Goal: Obtain resource: Download file/media

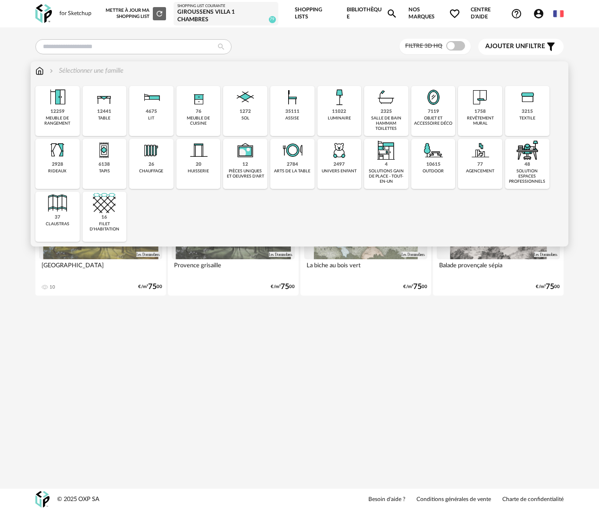
click at [152, 128] on div "4675 lit" at bounding box center [151, 111] width 44 height 50
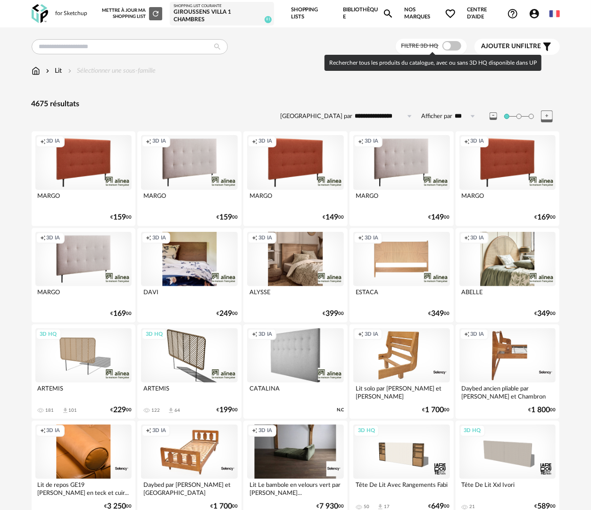
click at [450, 47] on span at bounding box center [452, 45] width 19 height 9
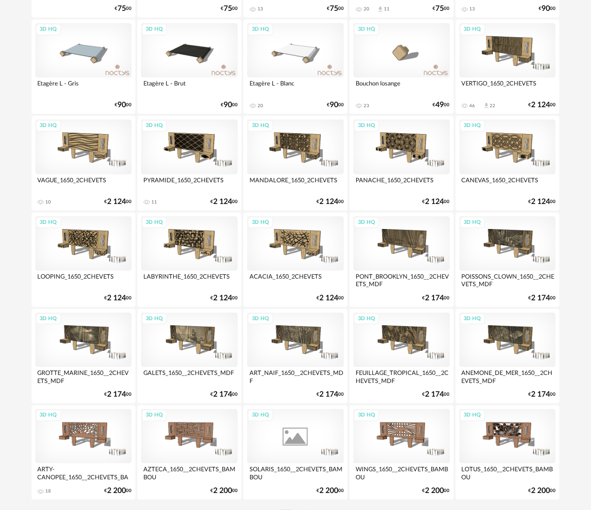
scroll to position [1608, 0]
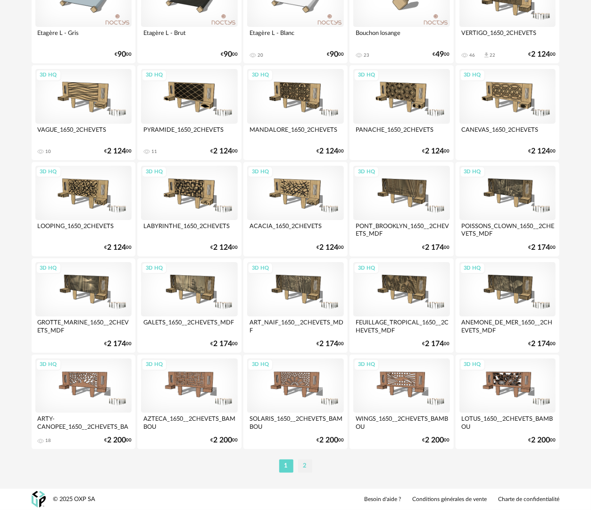
click at [305, 465] on li "2" at bounding box center [305, 465] width 14 height 13
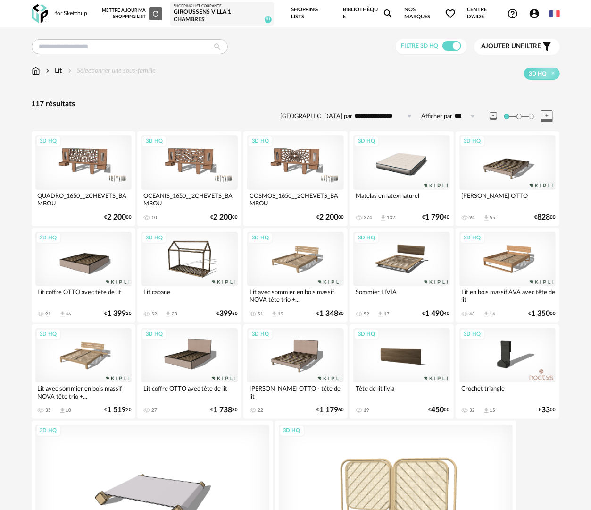
click at [75, 259] on div "3D HQ" at bounding box center [83, 259] width 97 height 54
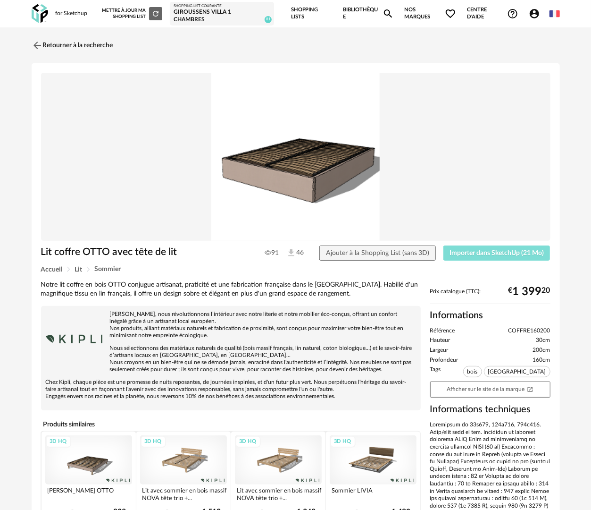
click at [484, 257] on button "Importer dans SketchUp (21 Mo)" at bounding box center [497, 252] width 107 height 15
click at [75, 39] on link "Retourner à la recherche" at bounding box center [70, 45] width 82 height 21
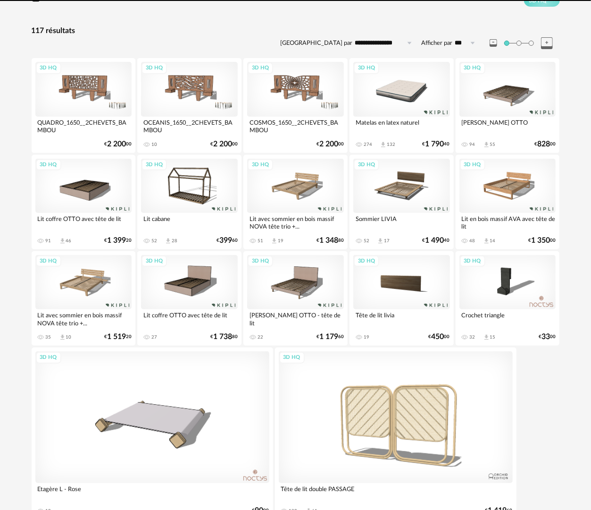
scroll to position [143, 0]
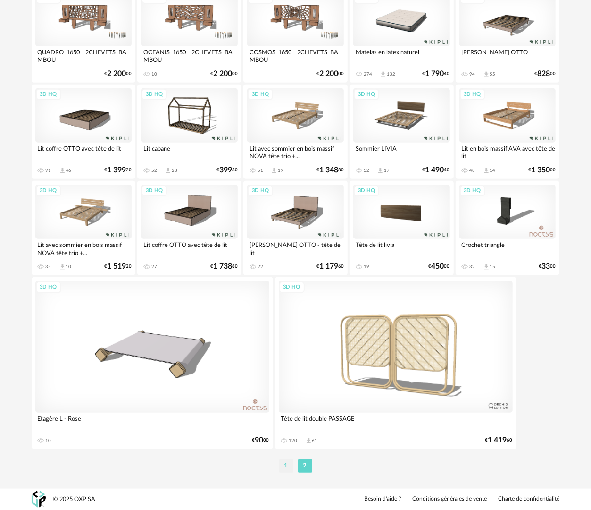
click at [285, 465] on li "1" at bounding box center [286, 465] width 14 height 13
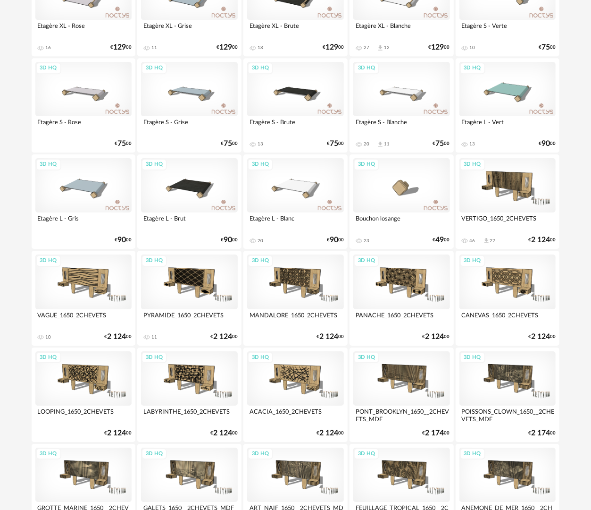
scroll to position [1419, 0]
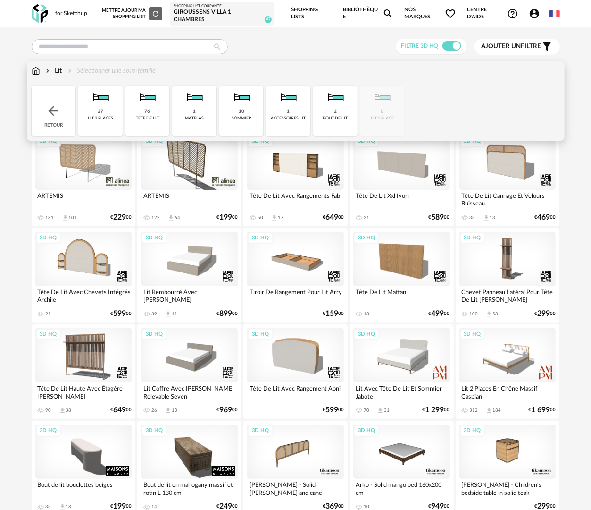
click at [38, 68] on img at bounding box center [36, 70] width 8 height 9
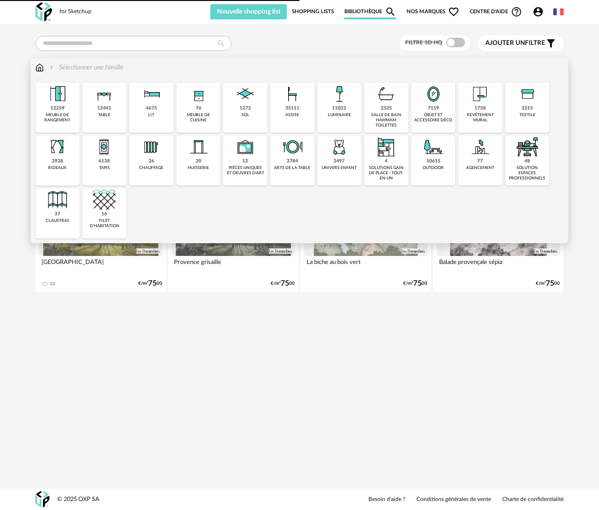
click at [347, 110] on div "11022 luminaire" at bounding box center [340, 108] width 44 height 50
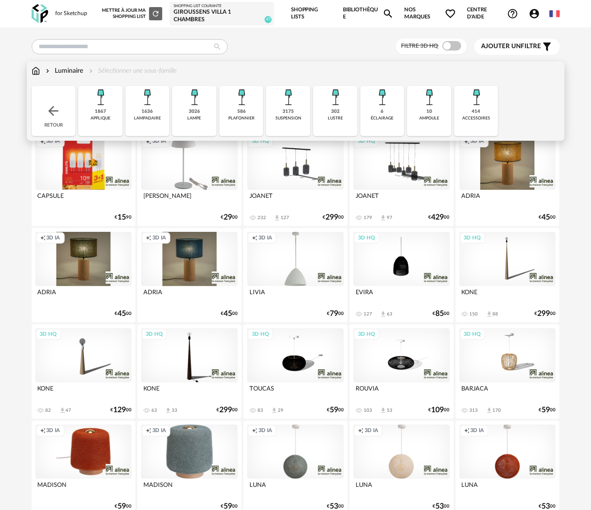
click at [59, 70] on div "Luminaire" at bounding box center [64, 70] width 40 height 9
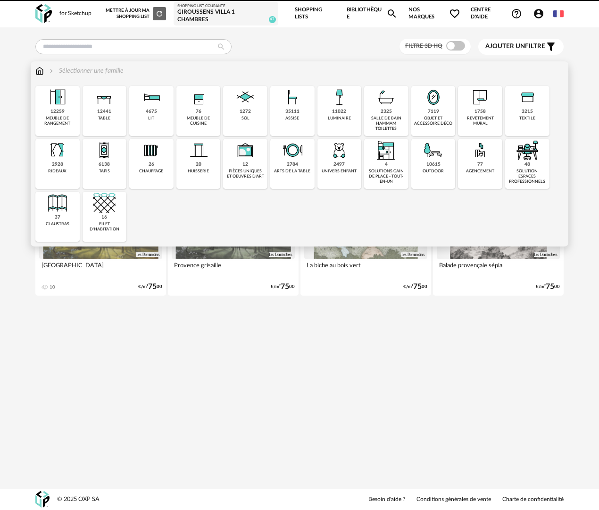
click at [334, 116] on div "luminaire" at bounding box center [339, 118] width 23 height 5
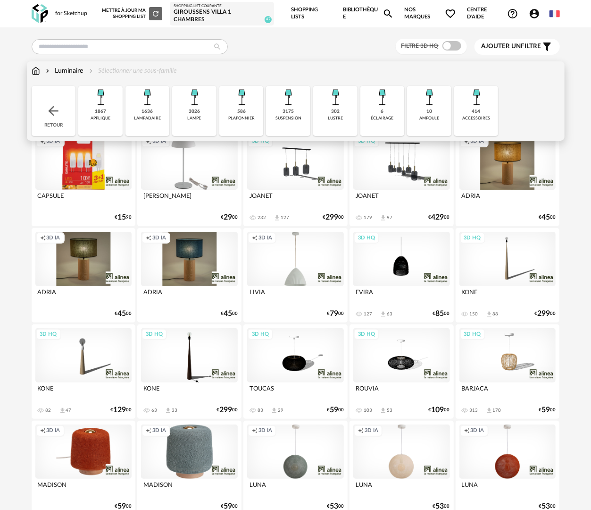
click at [106, 118] on div "applique" at bounding box center [101, 118] width 20 height 5
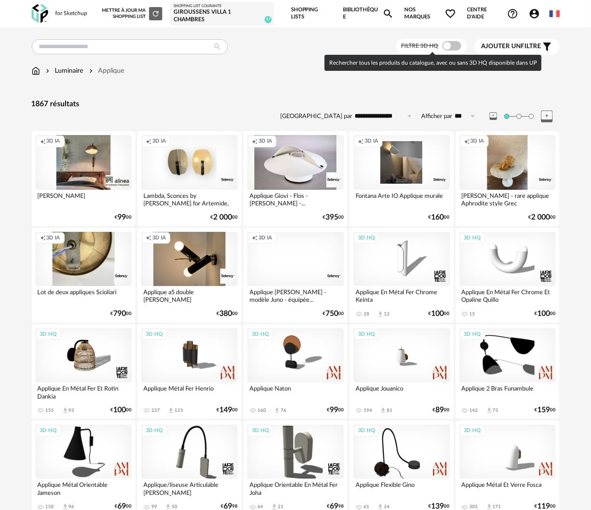
click at [456, 46] on span at bounding box center [452, 45] width 19 height 9
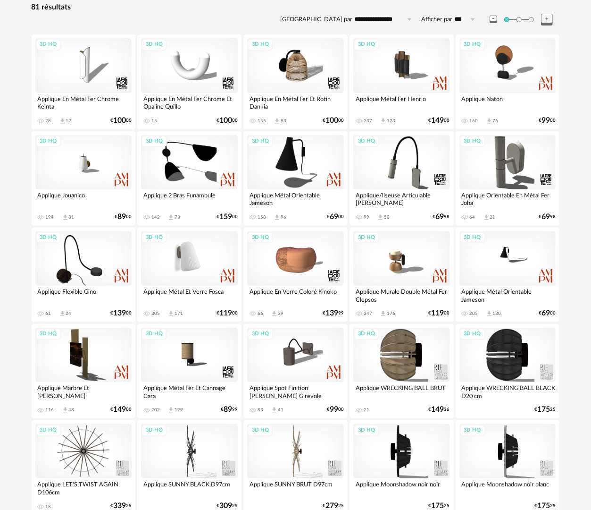
scroll to position [99, 0]
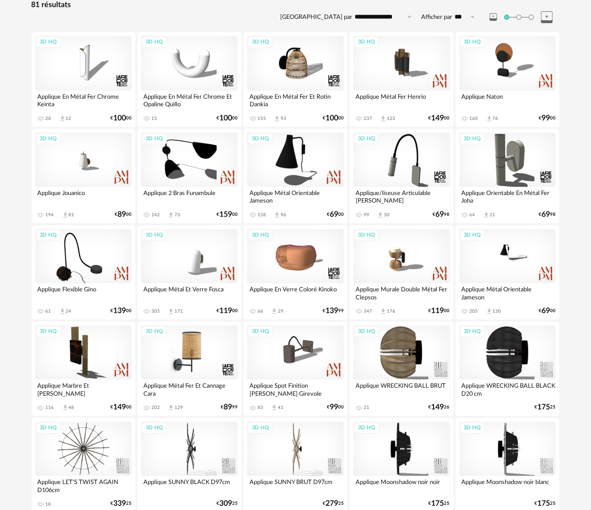
click at [227, 345] on div "3D HQ" at bounding box center [189, 352] width 97 height 54
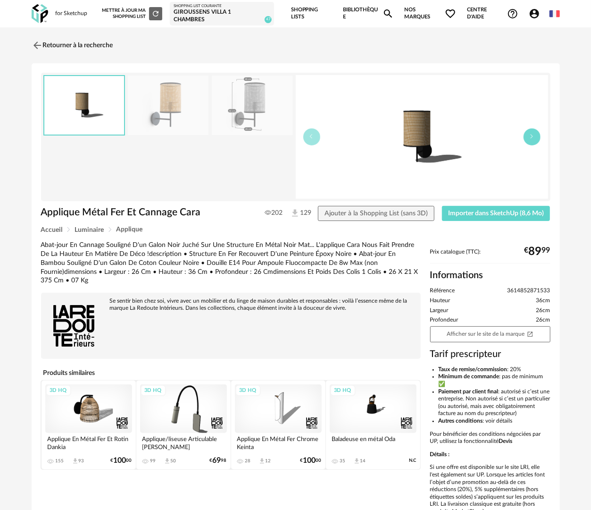
click at [534, 140] on button "button" at bounding box center [532, 136] width 17 height 17
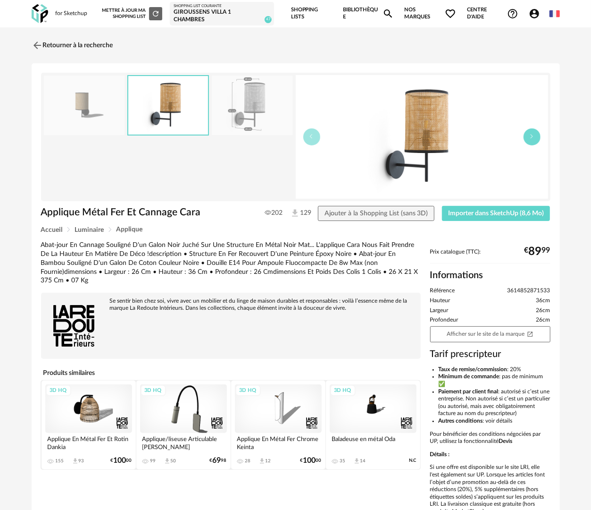
click at [534, 140] on button "button" at bounding box center [532, 136] width 17 height 17
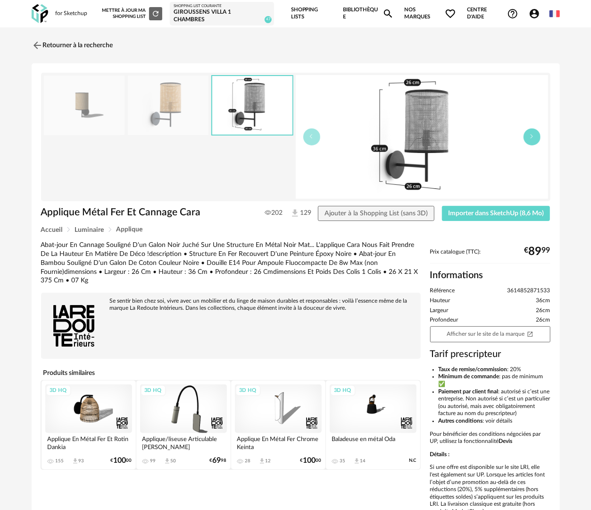
click at [534, 140] on button "button" at bounding box center [532, 136] width 17 height 17
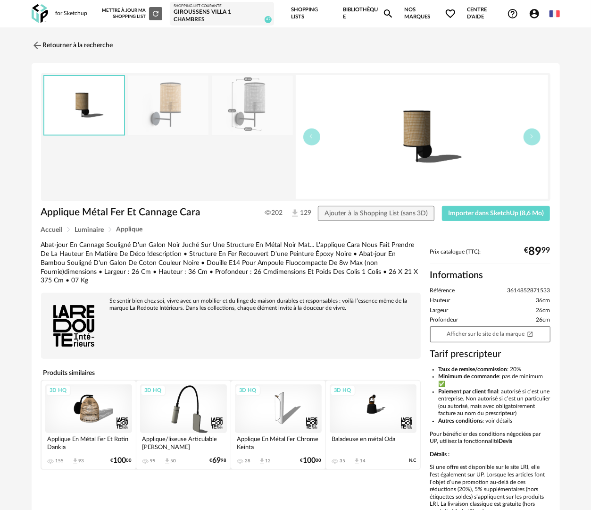
click at [95, 397] on div "3D HQ" at bounding box center [88, 408] width 87 height 49
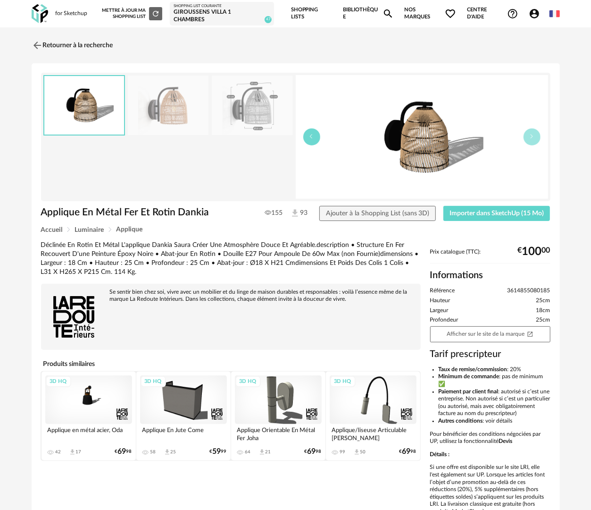
click at [312, 136] on icon "button" at bounding box center [312, 137] width 6 height 6
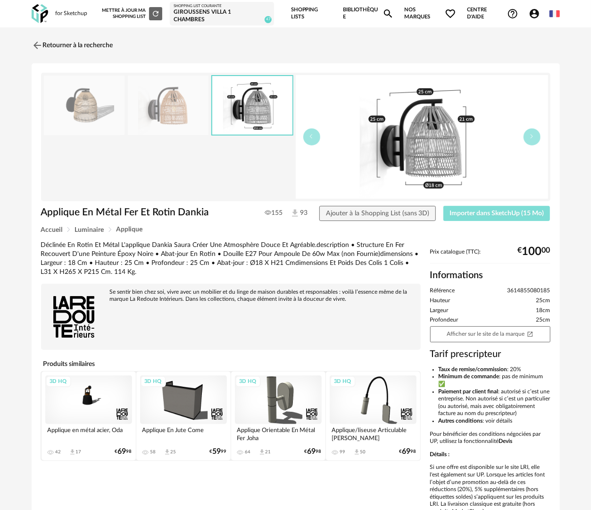
click at [500, 217] on button "Importer dans SketchUp (15 Mo)" at bounding box center [497, 213] width 107 height 15
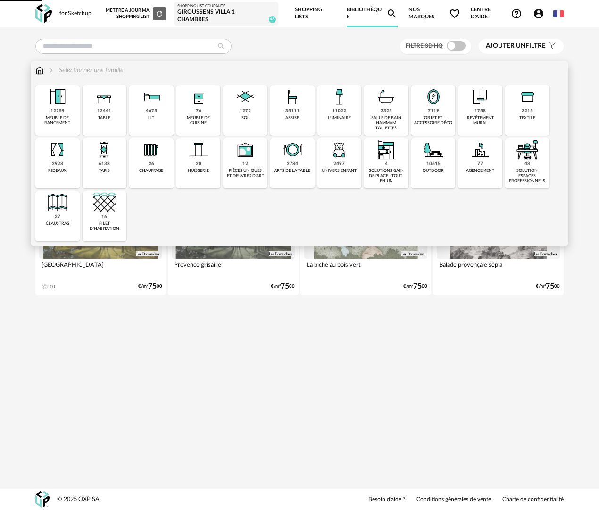
drag, startPoint x: 450, startPoint y: 116, endPoint x: 442, endPoint y: 124, distance: 11.3
click at [450, 116] on div "objet et accessoire déco" at bounding box center [433, 120] width 39 height 11
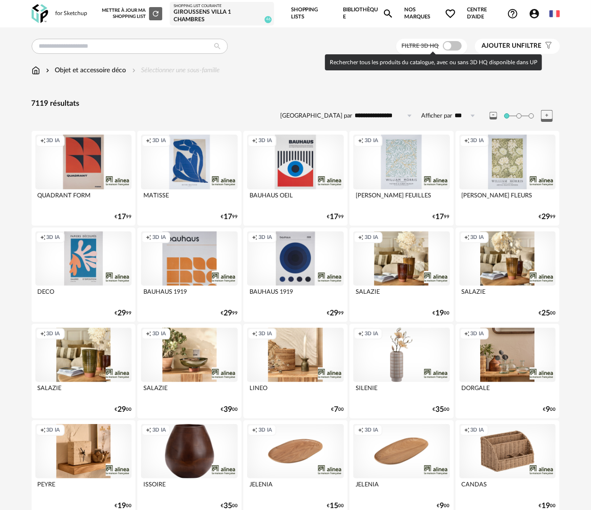
click at [455, 47] on span at bounding box center [452, 45] width 19 height 9
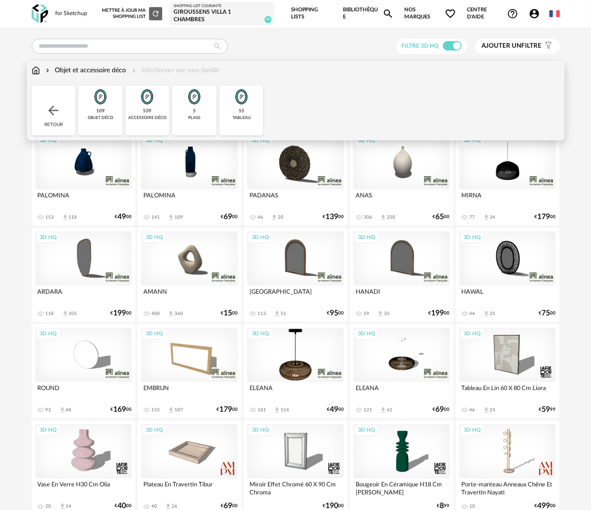
click at [251, 114] on div "55 tableau" at bounding box center [241, 110] width 44 height 50
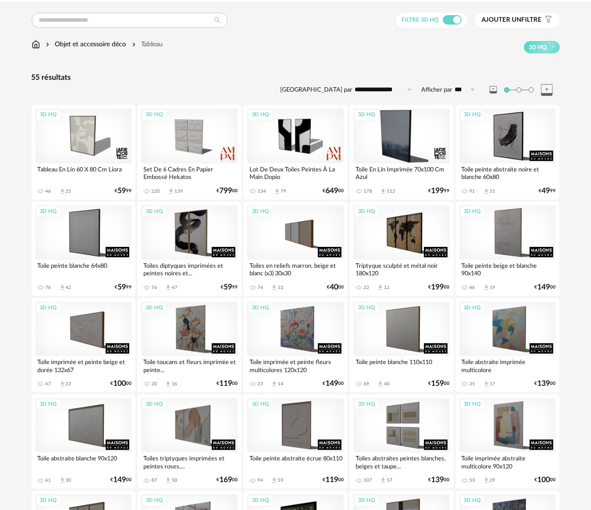
scroll to position [9, 0]
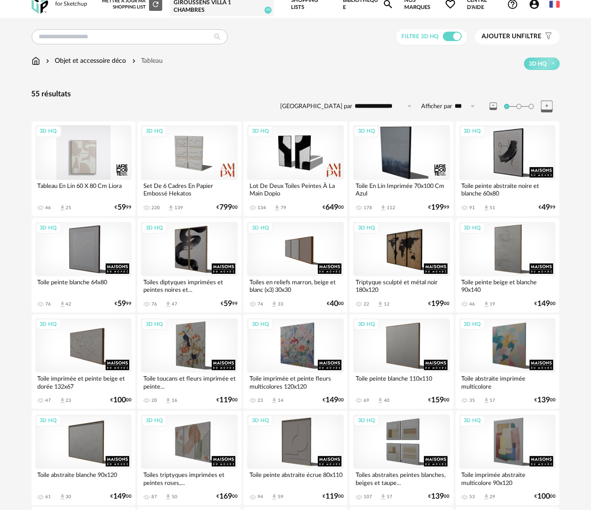
click at [72, 172] on div "3D HQ" at bounding box center [83, 152] width 97 height 54
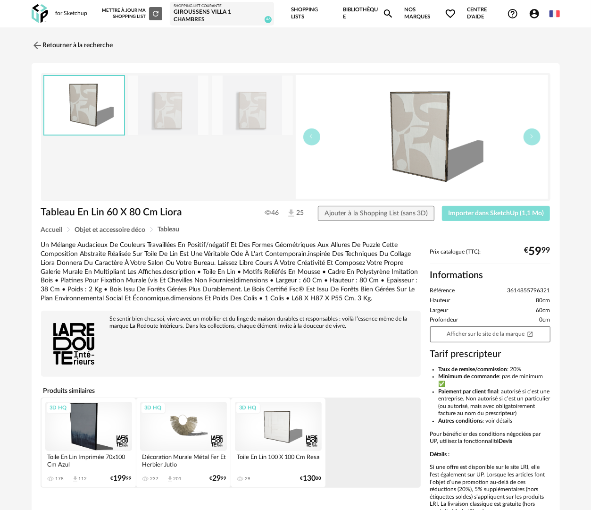
click at [498, 216] on button "Importer dans SketchUp (1,1 Mo)" at bounding box center [496, 213] width 109 height 15
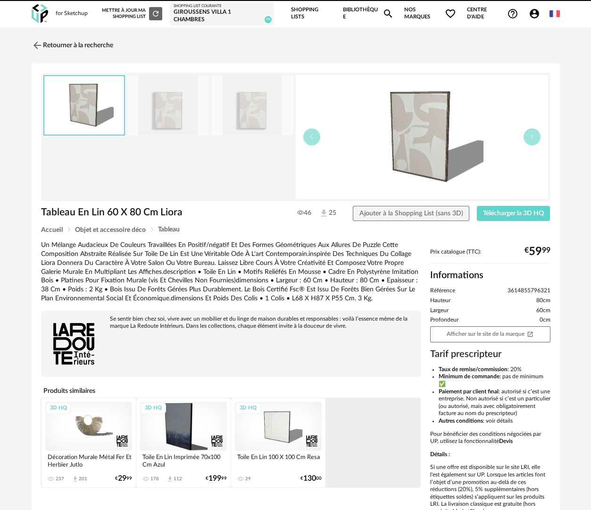
click at [371, 12] on link "Bibliothèque Magnify icon" at bounding box center [368, 13] width 51 height 27
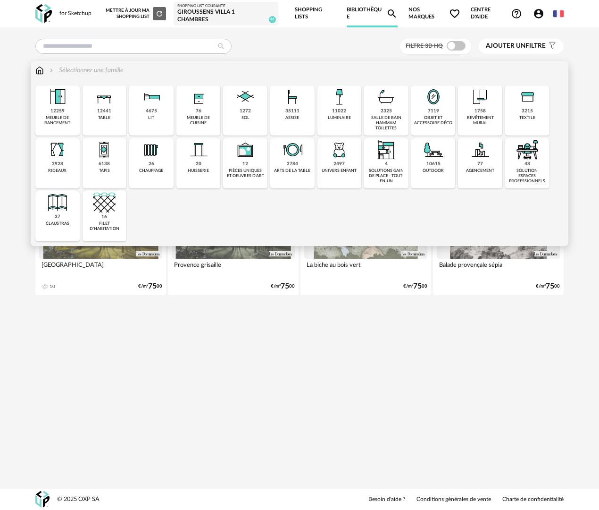
click at [338, 108] on div "11022" at bounding box center [339, 111] width 14 height 6
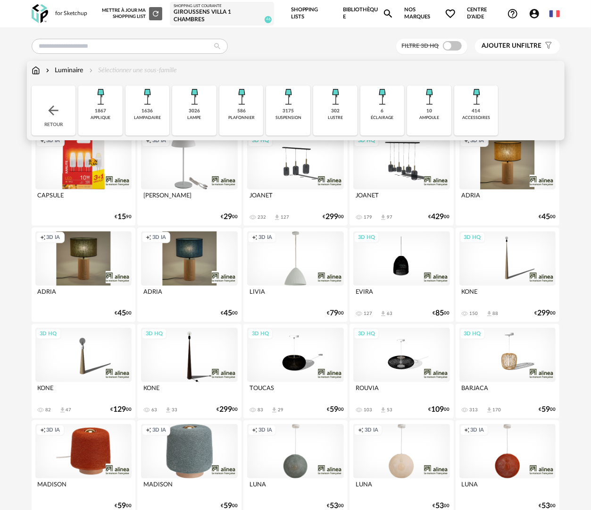
click at [296, 119] on div "suspension" at bounding box center [289, 117] width 26 height 5
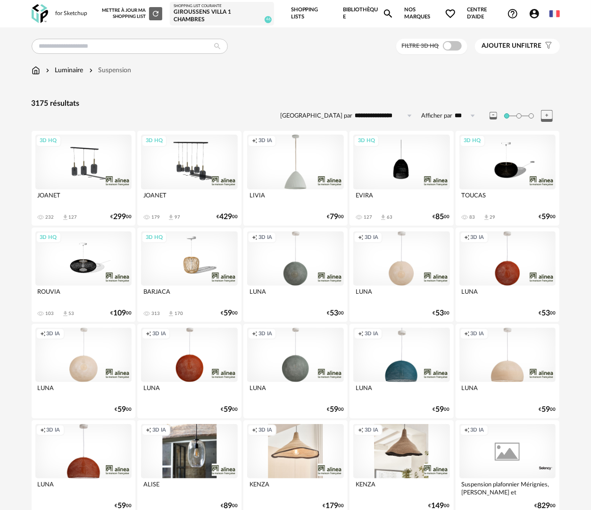
click at [455, 45] on span at bounding box center [452, 45] width 19 height 9
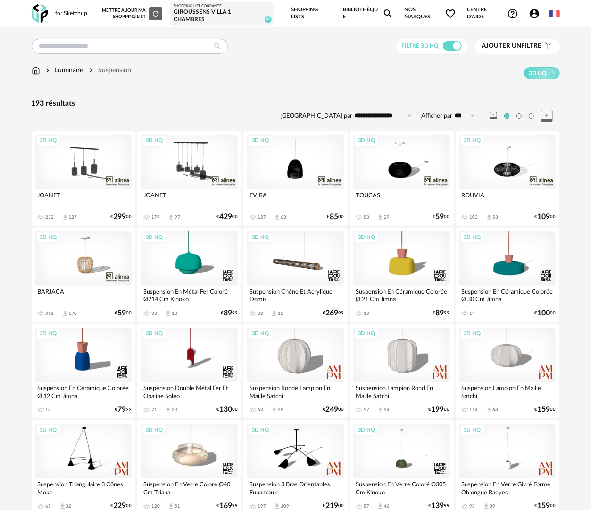
click at [305, 171] on div "3D HQ" at bounding box center [295, 162] width 97 height 54
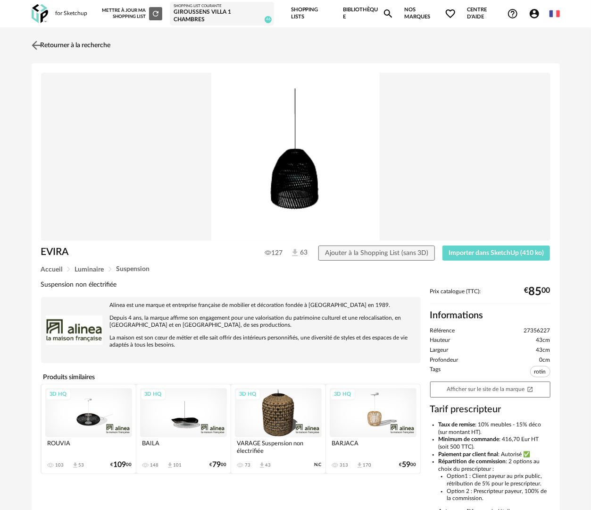
click at [75, 46] on link "Retourner à la recherche" at bounding box center [70, 45] width 82 height 21
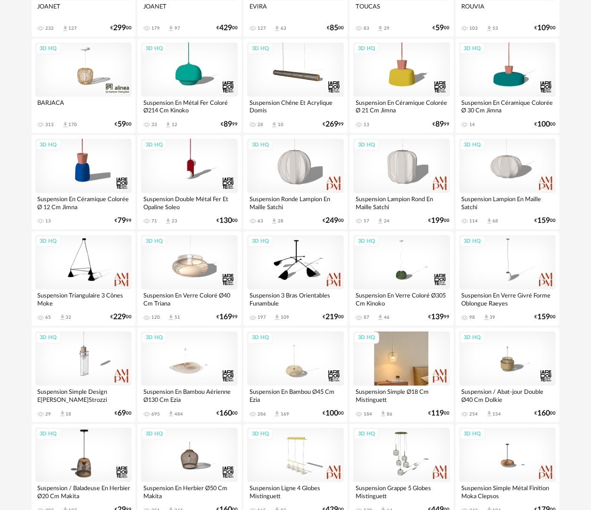
scroll to position [472, 0]
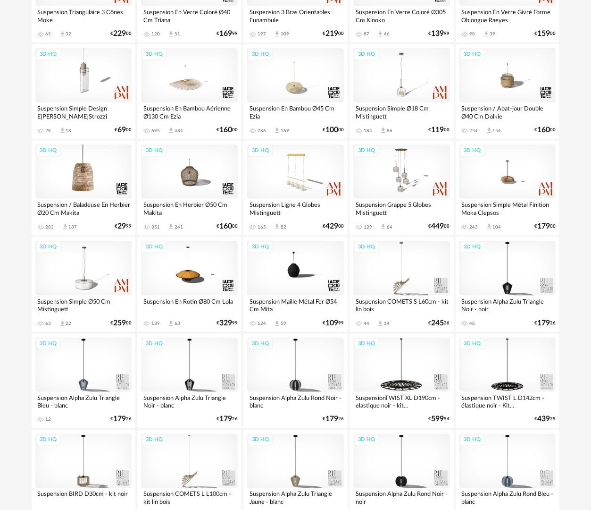
click at [80, 161] on div "3D HQ" at bounding box center [83, 171] width 97 height 54
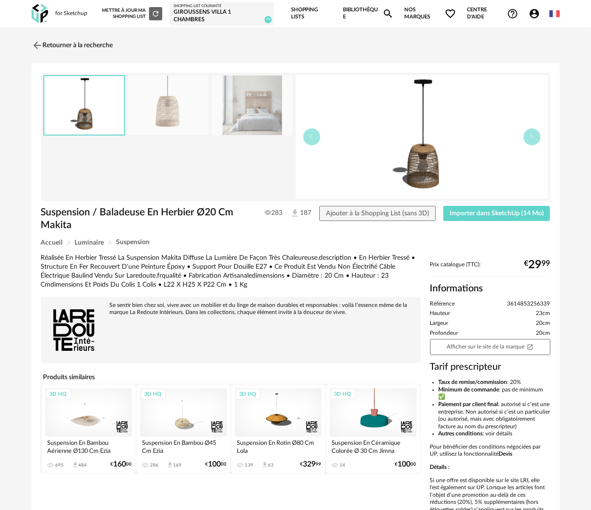
click at [248, 110] on img at bounding box center [252, 106] width 81 height 60
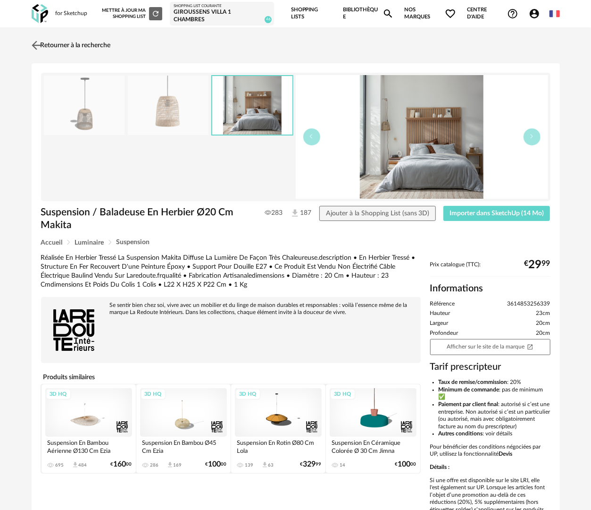
click at [101, 47] on link "Retourner à la recherche" at bounding box center [70, 45] width 82 height 21
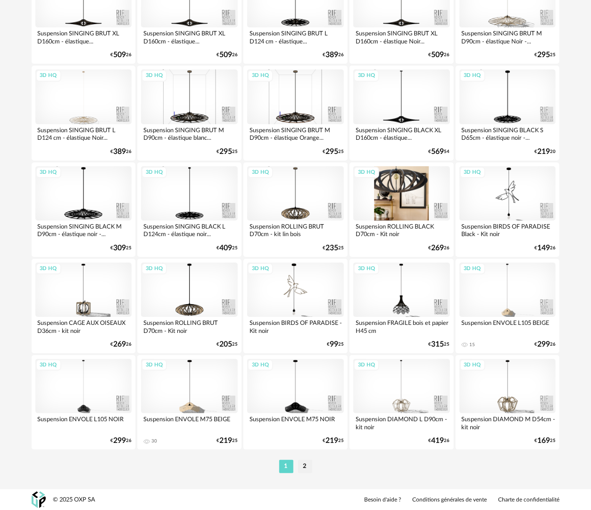
scroll to position [1608, 0]
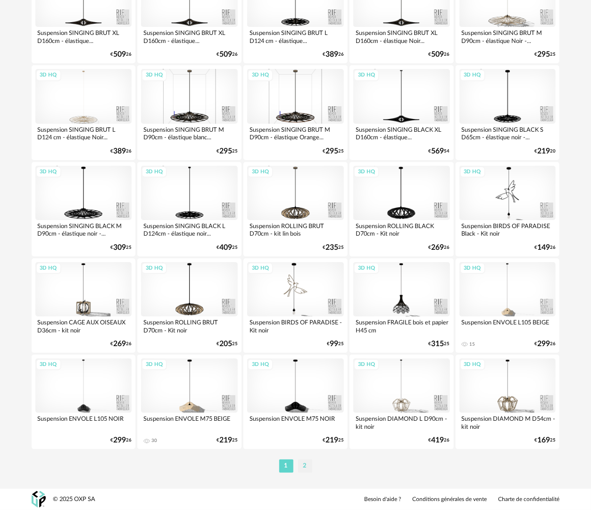
click at [307, 466] on li "2" at bounding box center [305, 465] width 14 height 13
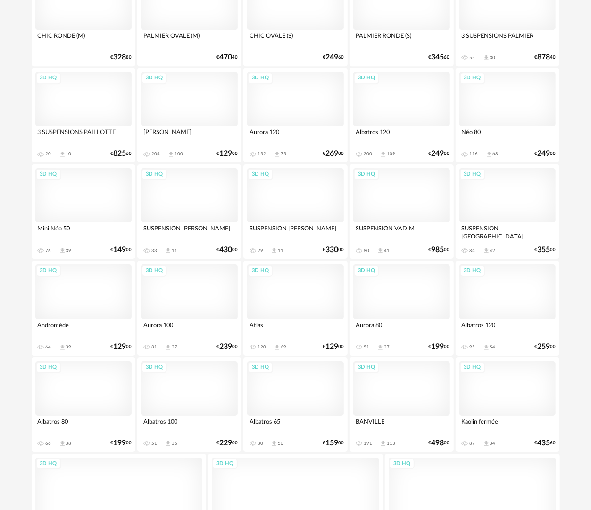
scroll to position [1551, 0]
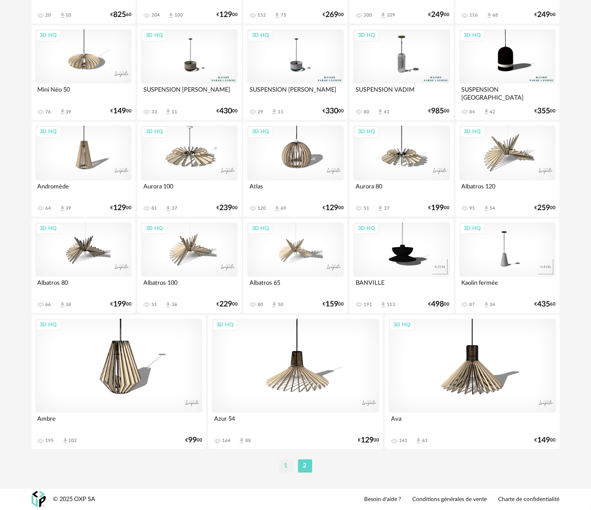
click at [287, 468] on li "1" at bounding box center [286, 465] width 14 height 13
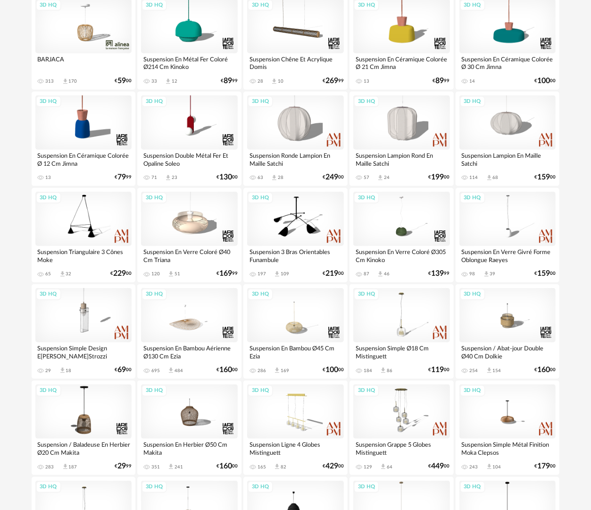
scroll to position [236, 0]
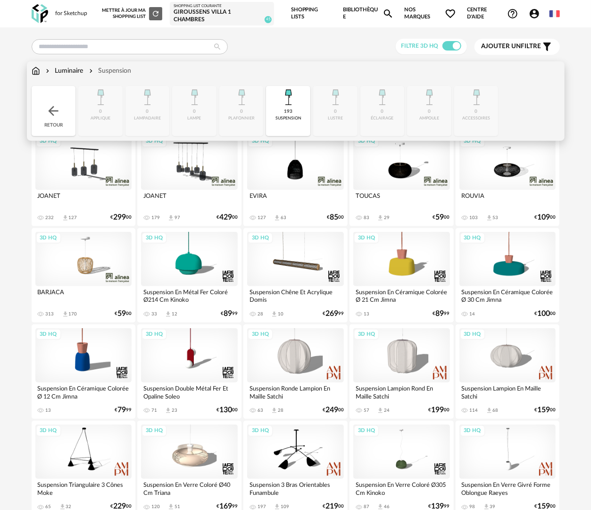
click at [34, 73] on img at bounding box center [36, 70] width 8 height 9
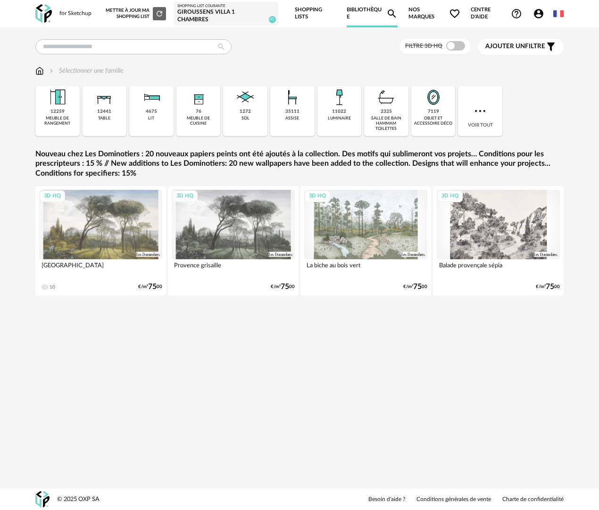
click at [64, 121] on div "meuble de rangement" at bounding box center [57, 121] width 39 height 11
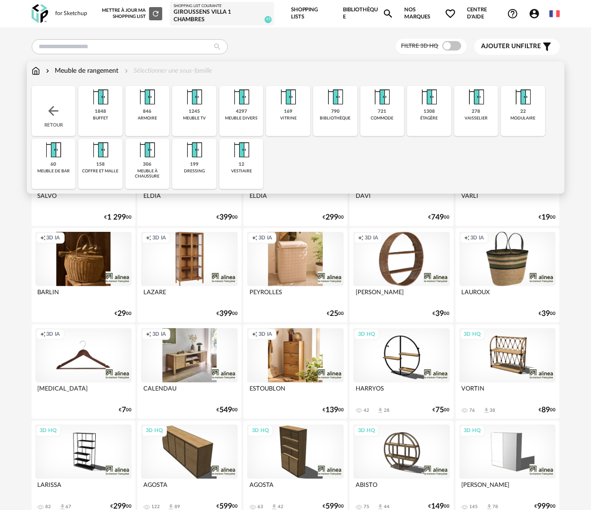
click at [40, 69] on div "Meuble de rangement Sélectionner une sous-famille" at bounding box center [122, 70] width 181 height 9
click at [37, 71] on img at bounding box center [36, 70] width 8 height 9
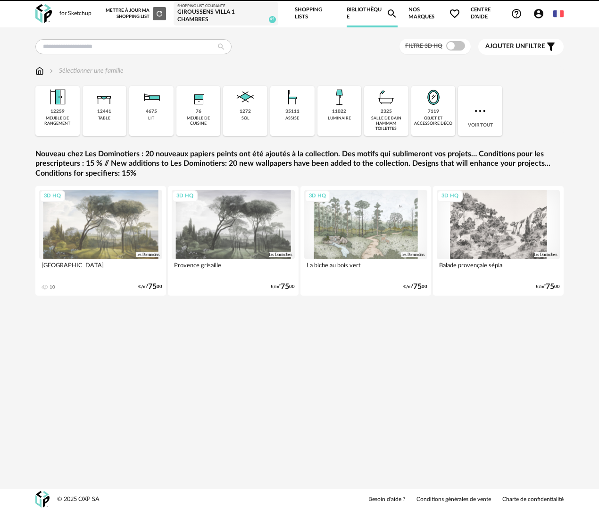
click at [98, 119] on div "12441 table" at bounding box center [105, 111] width 44 height 50
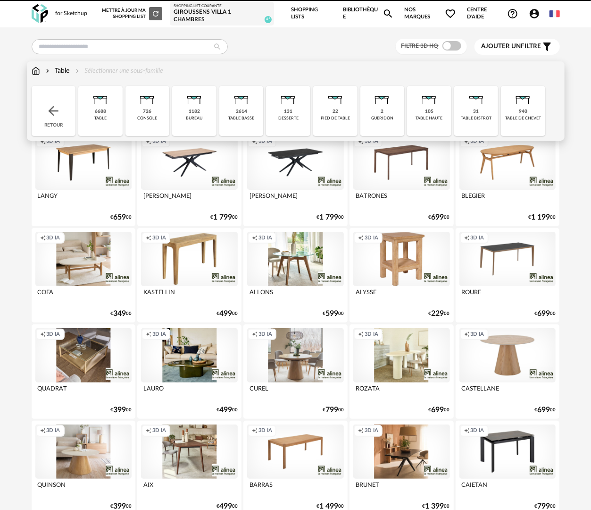
click at [135, 122] on div "726 console" at bounding box center [148, 111] width 44 height 50
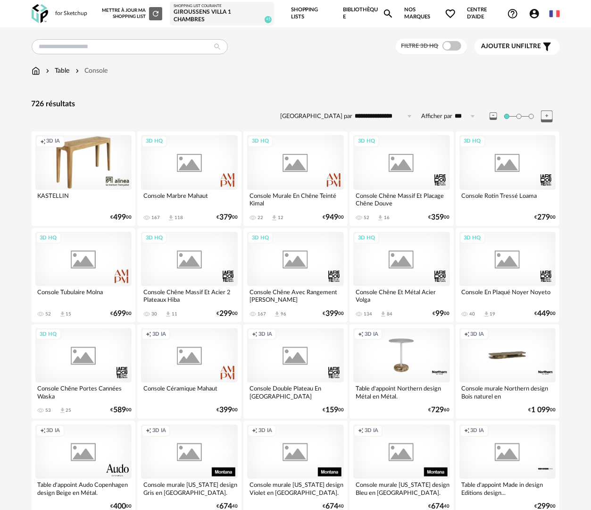
click at [449, 43] on span at bounding box center [452, 45] width 19 height 9
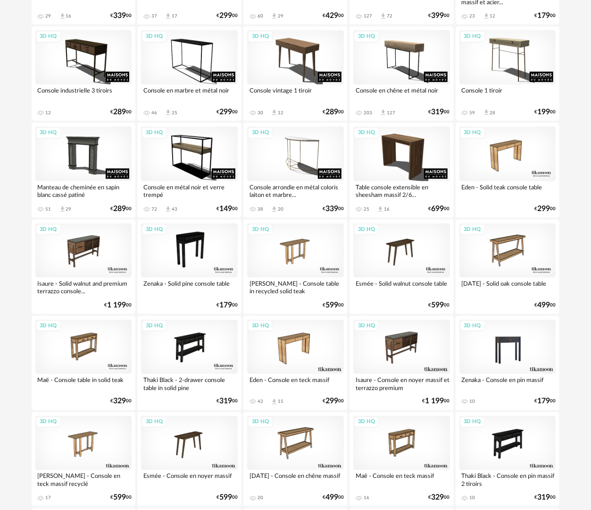
scroll to position [337, 0]
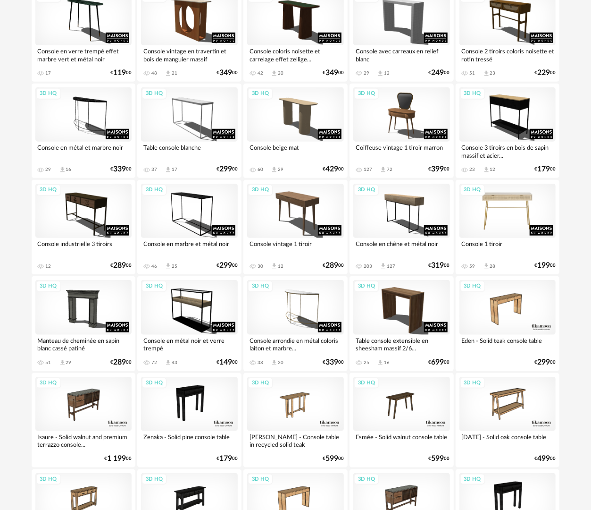
drag, startPoint x: 514, startPoint y: 192, endPoint x: 514, endPoint y: 197, distance: 5.2
click at [514, 192] on div "3D HQ" at bounding box center [508, 211] width 97 height 54
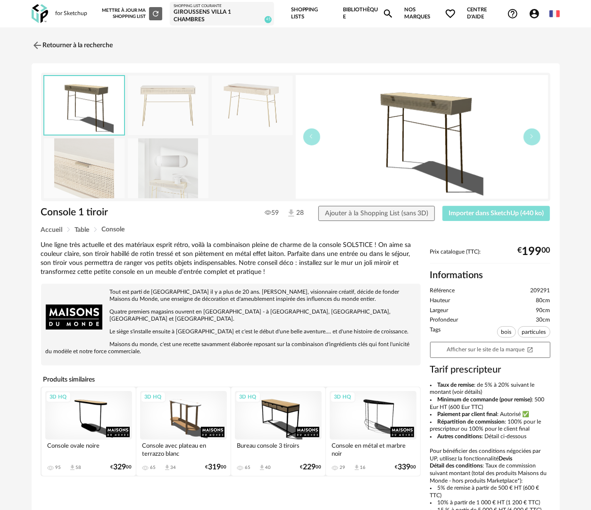
click at [472, 214] on span "Importer dans SketchUp (440 ko)" at bounding box center [496, 213] width 95 height 7
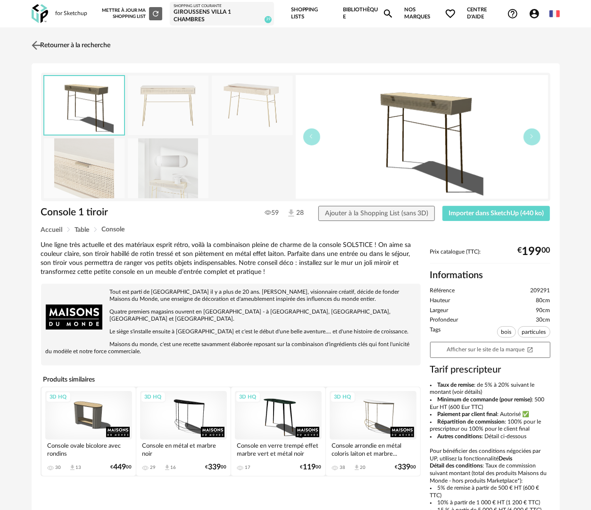
click at [71, 46] on link "Retourner à la recherche" at bounding box center [70, 45] width 82 height 21
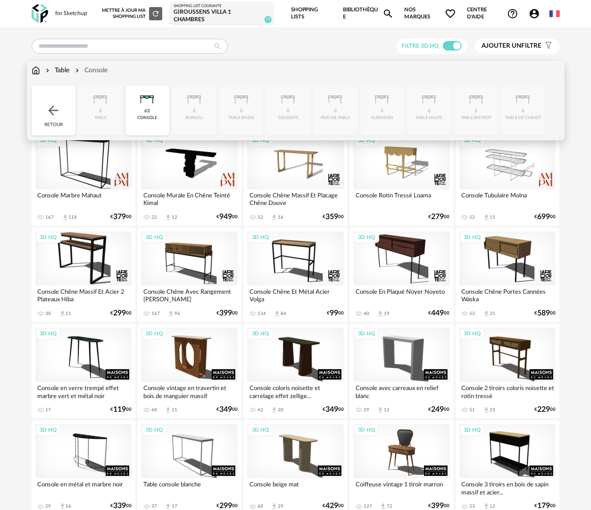
click at [56, 117] on img at bounding box center [53, 110] width 15 height 15
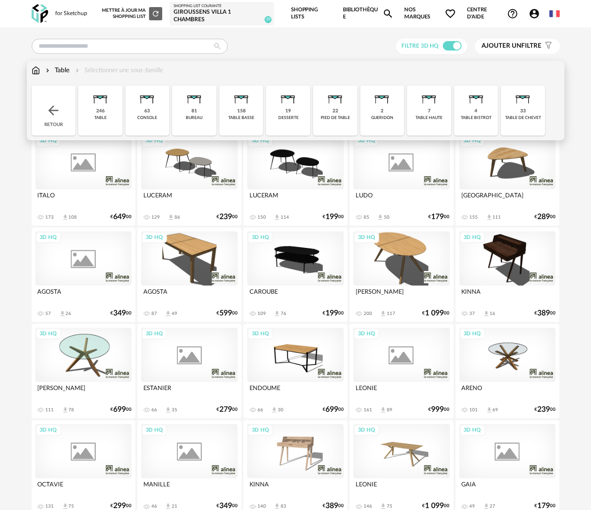
click at [54, 117] on img at bounding box center [53, 110] width 15 height 15
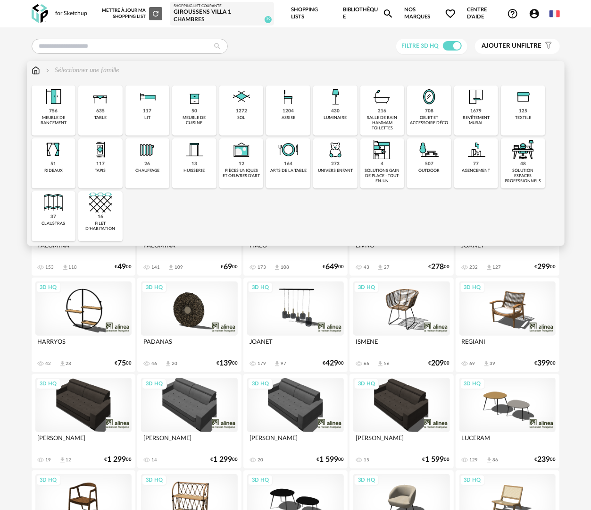
click at [309, 122] on div "1204 assise" at bounding box center [288, 110] width 44 height 50
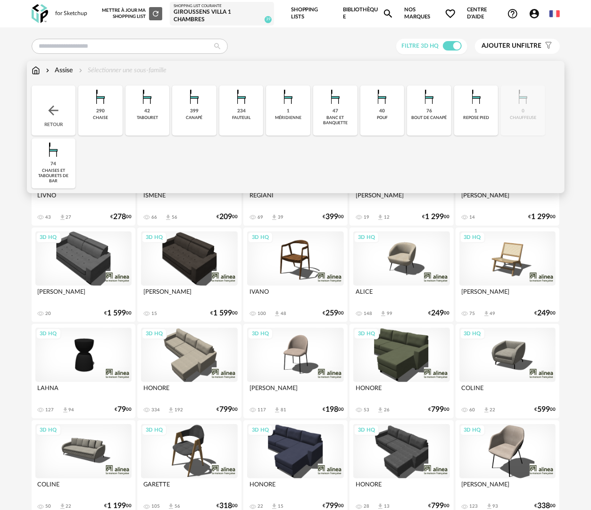
click at [347, 109] on div "47 banc et banquette" at bounding box center [335, 110] width 44 height 50
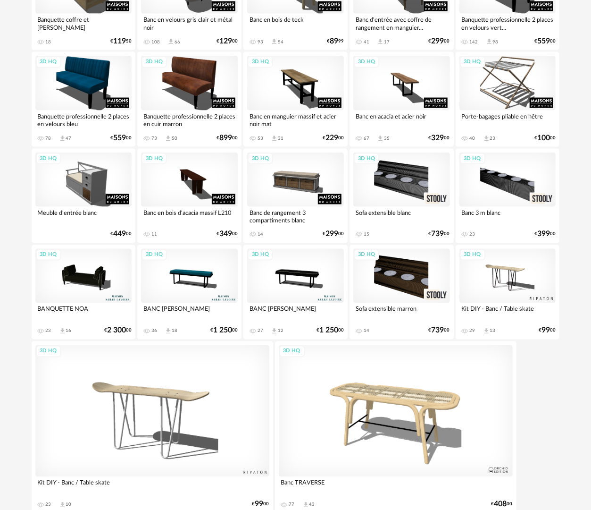
scroll to position [698, 0]
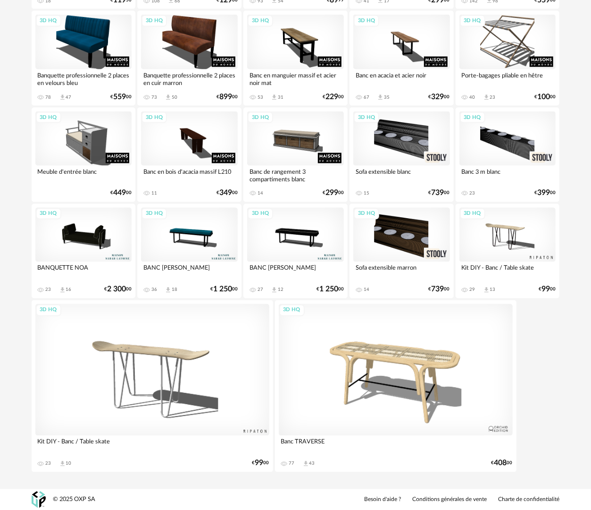
click at [406, 359] on div "3D HQ" at bounding box center [396, 370] width 234 height 132
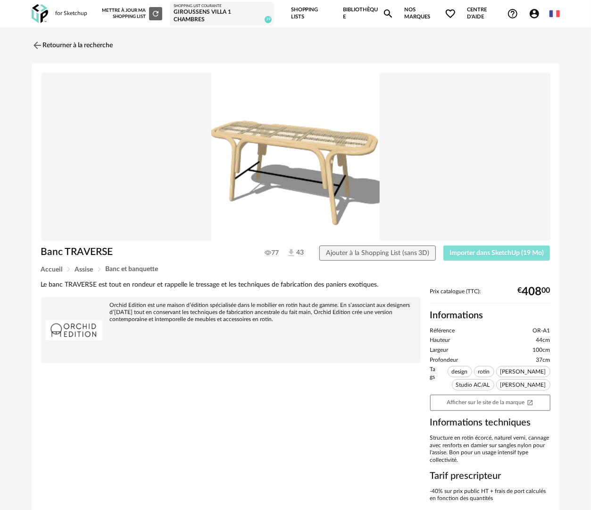
click at [499, 252] on span "Importer dans SketchUp (19 Mo)" at bounding box center [497, 253] width 94 height 7
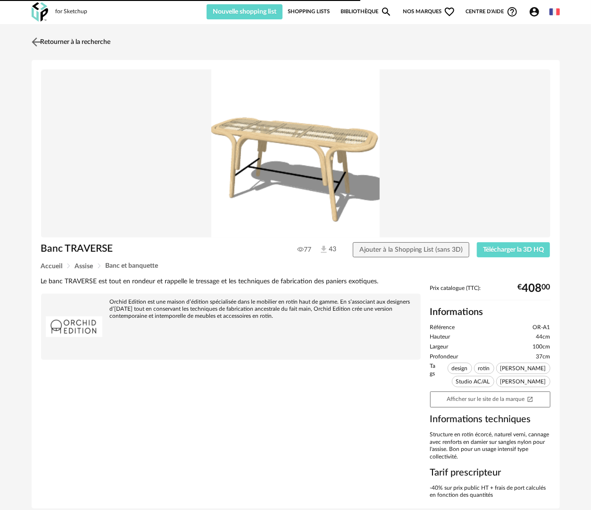
click at [90, 46] on link "Retourner à la recherche" at bounding box center [70, 42] width 82 height 21
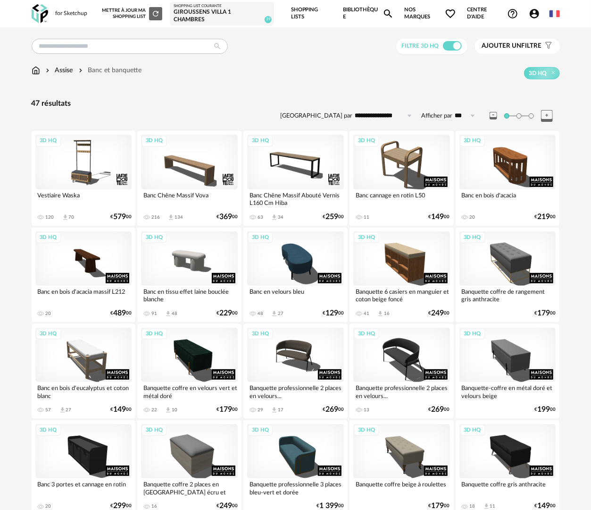
click at [350, 9] on link "Bibliothèque Magnify icon" at bounding box center [368, 13] width 51 height 27
click at [37, 70] on img at bounding box center [36, 70] width 8 height 9
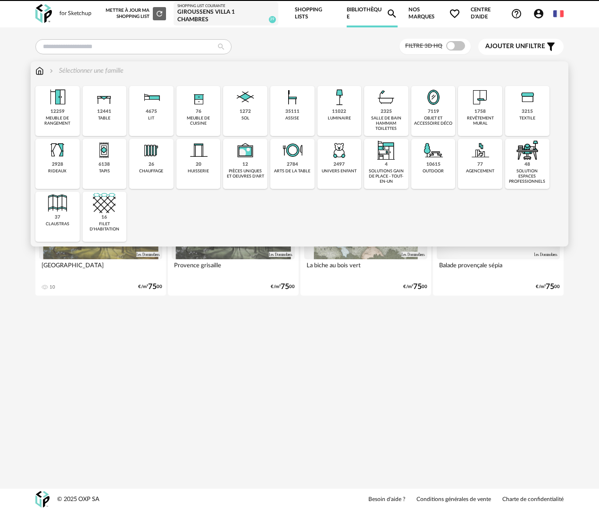
drag, startPoint x: 343, startPoint y: 108, endPoint x: 282, endPoint y: 153, distance: 75.8
click at [342, 108] on img at bounding box center [339, 97] width 23 height 23
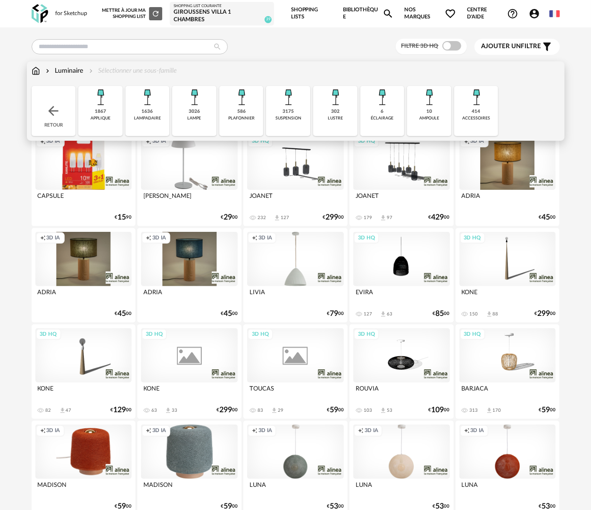
click at [157, 118] on div "lampadaire" at bounding box center [147, 118] width 27 height 5
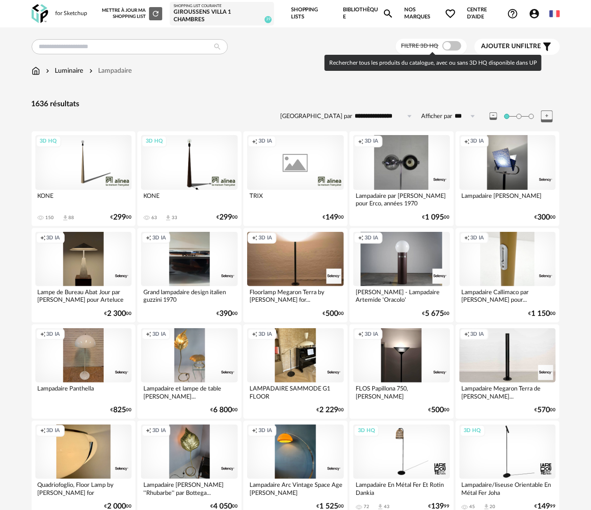
click at [449, 47] on span at bounding box center [452, 45] width 19 height 9
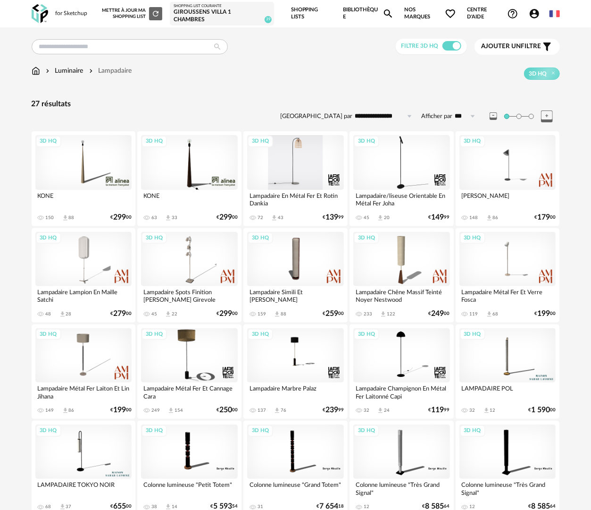
click at [277, 142] on div "3D HQ" at bounding box center [295, 162] width 97 height 54
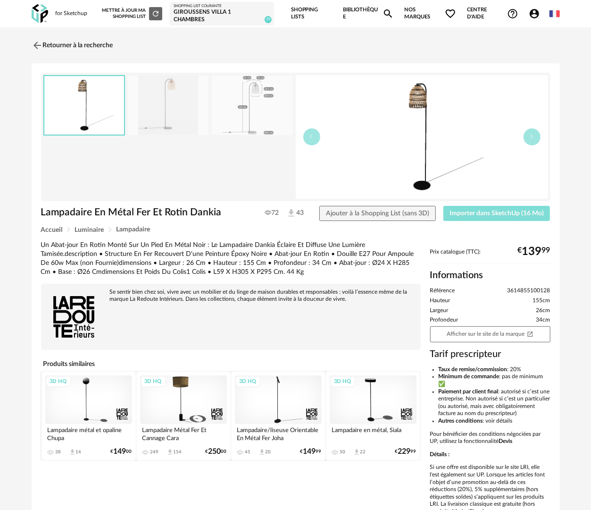
drag, startPoint x: 493, startPoint y: 211, endPoint x: 498, endPoint y: 169, distance: 42.7
click at [493, 211] on span "Importer dans SketchUp (16 Mo)" at bounding box center [497, 213] width 94 height 7
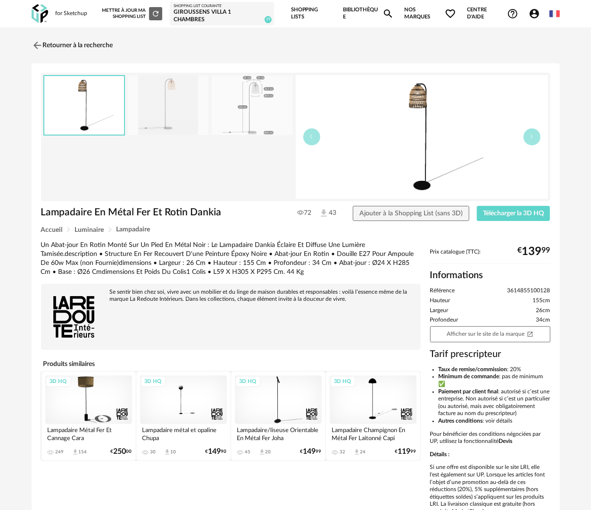
click at [363, 10] on link "Bibliothèque Magnify icon" at bounding box center [368, 13] width 51 height 27
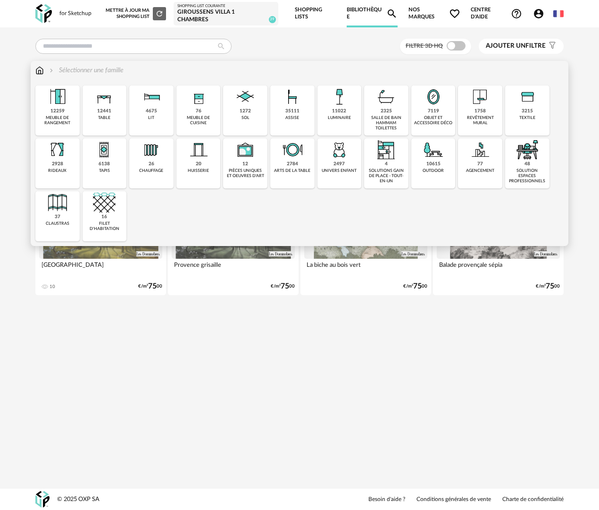
click at [428, 117] on div "objet et accessoire déco" at bounding box center [433, 120] width 39 height 11
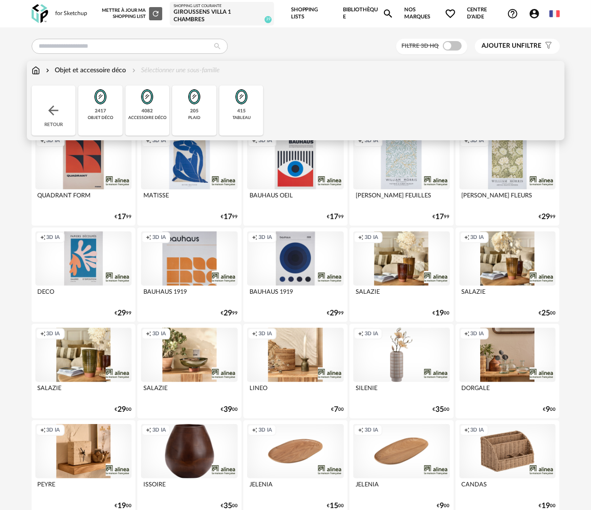
click at [107, 117] on div "objet déco" at bounding box center [100, 117] width 25 height 5
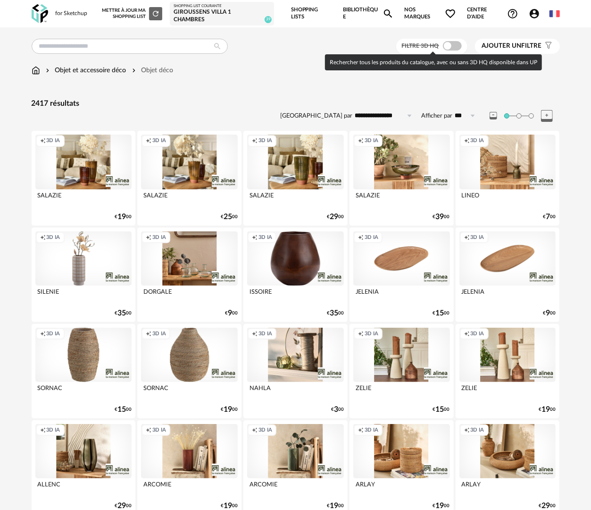
click at [450, 45] on span at bounding box center [452, 45] width 19 height 9
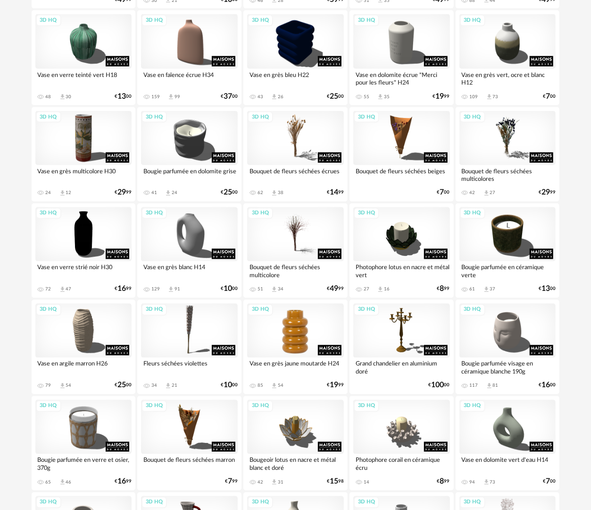
scroll to position [708, 0]
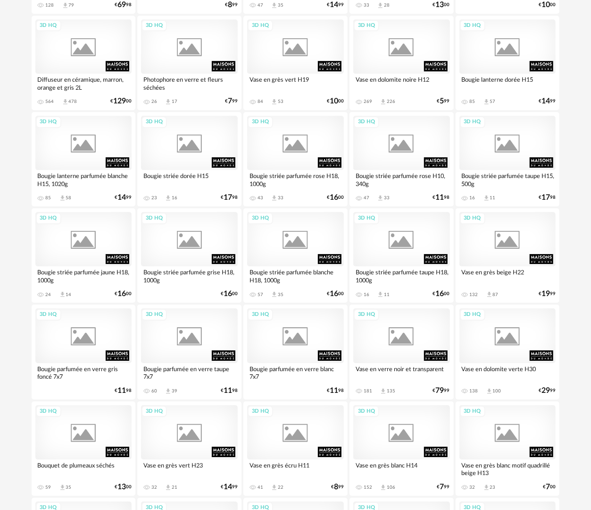
scroll to position [1086, 0]
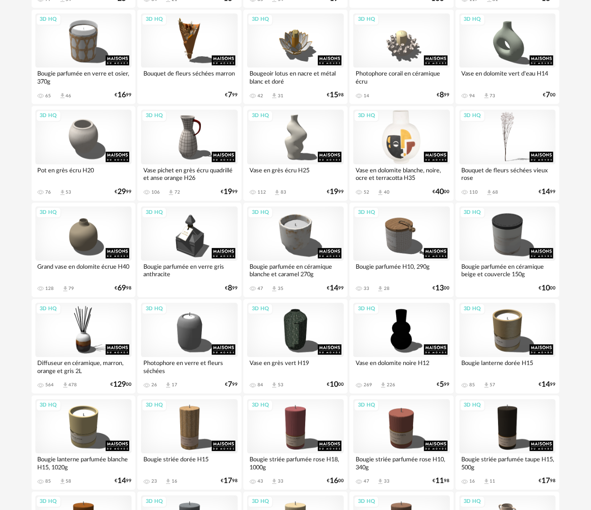
click at [387, 154] on div "3D HQ" at bounding box center [402, 137] width 97 height 54
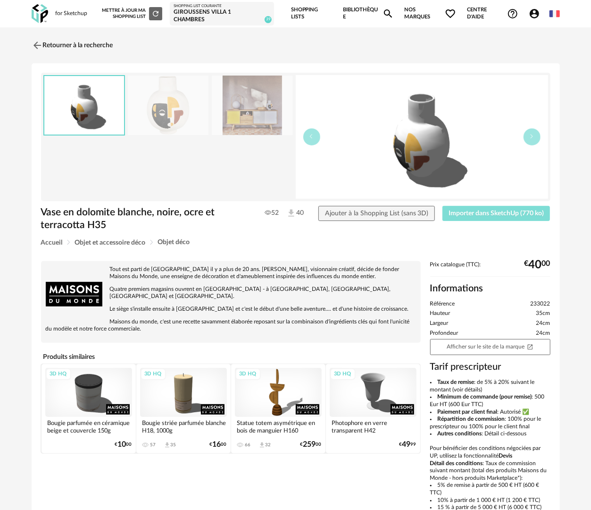
click at [481, 214] on span "Importer dans SketchUp (770 ko)" at bounding box center [496, 213] width 95 height 7
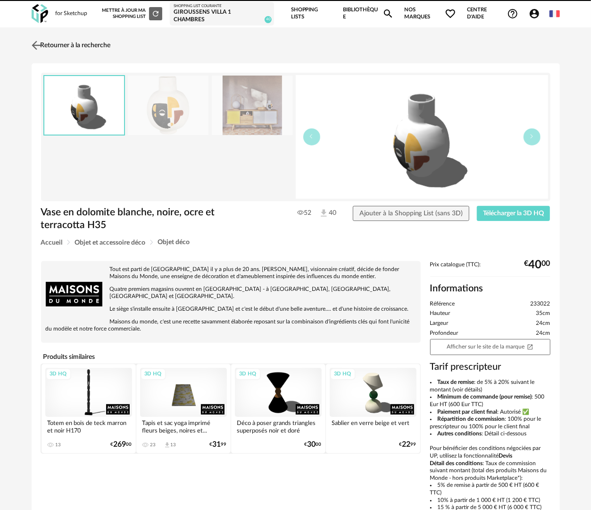
click at [111, 45] on link "Retourner à la recherche" at bounding box center [70, 45] width 82 height 21
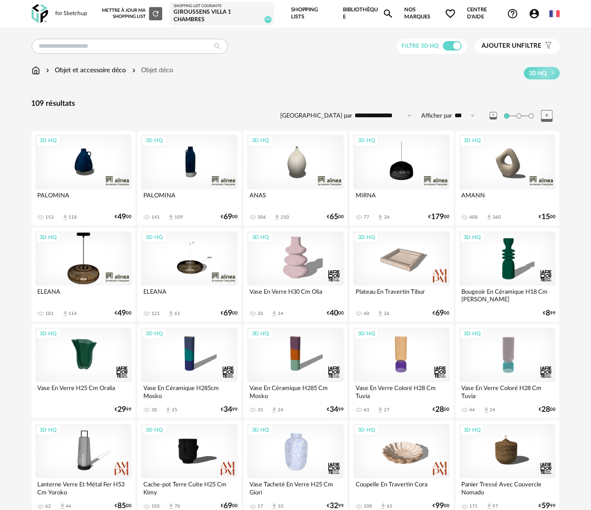
click at [373, 10] on link "Bibliothèque Magnify icon" at bounding box center [368, 13] width 51 height 27
click at [33, 71] on img at bounding box center [36, 70] width 8 height 9
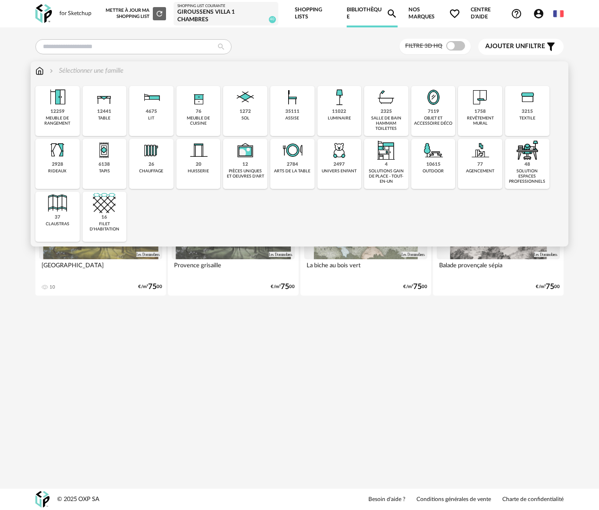
click at [348, 107] on img at bounding box center [339, 97] width 23 height 23
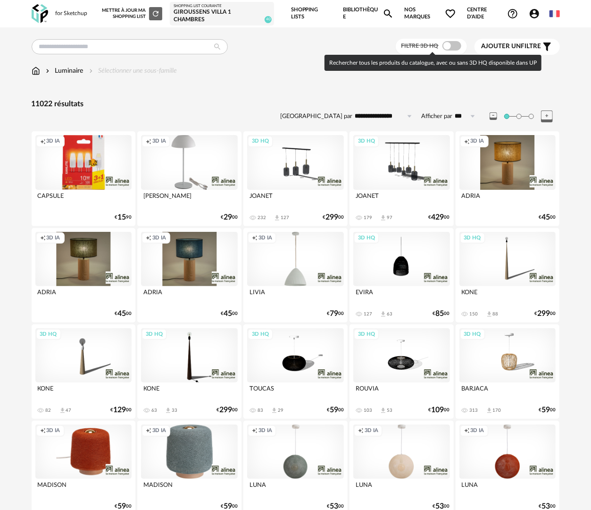
click at [449, 44] on span at bounding box center [452, 45] width 19 height 9
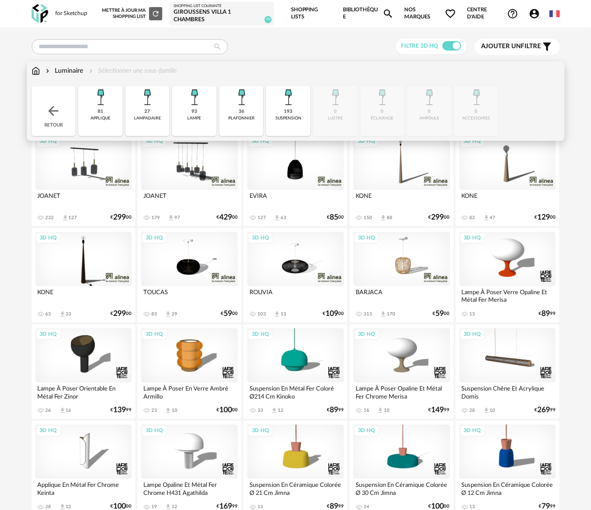
click at [146, 117] on div "lampadaire" at bounding box center [147, 118] width 27 height 5
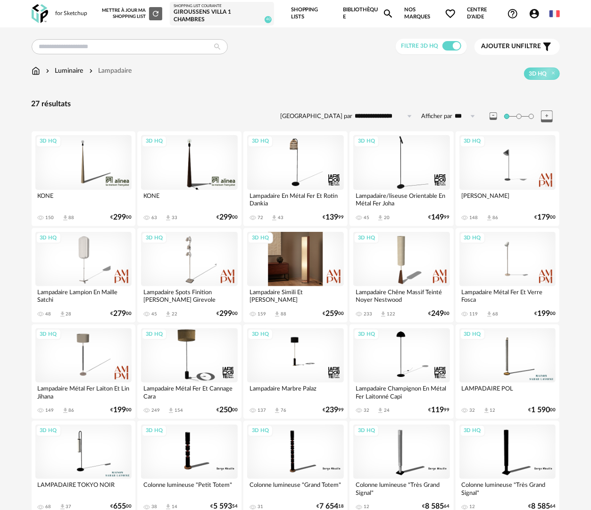
click at [295, 262] on div "3D HQ" at bounding box center [295, 259] width 97 height 54
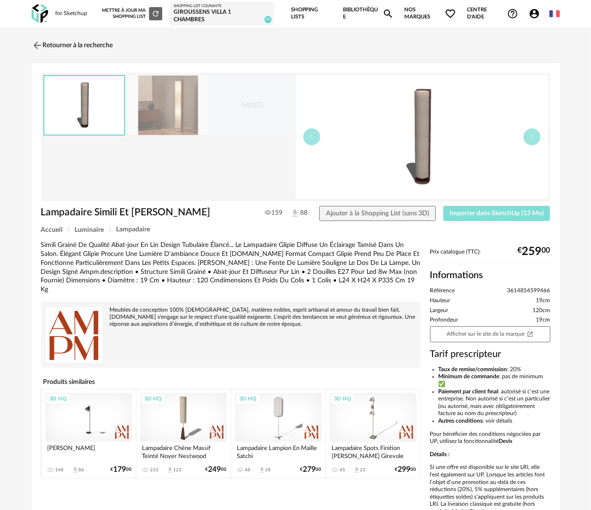
drag, startPoint x: 486, startPoint y: 212, endPoint x: 494, endPoint y: 182, distance: 31.7
click at [485, 212] on span "Importer dans SketchUp (13 Mo)" at bounding box center [497, 213] width 94 height 7
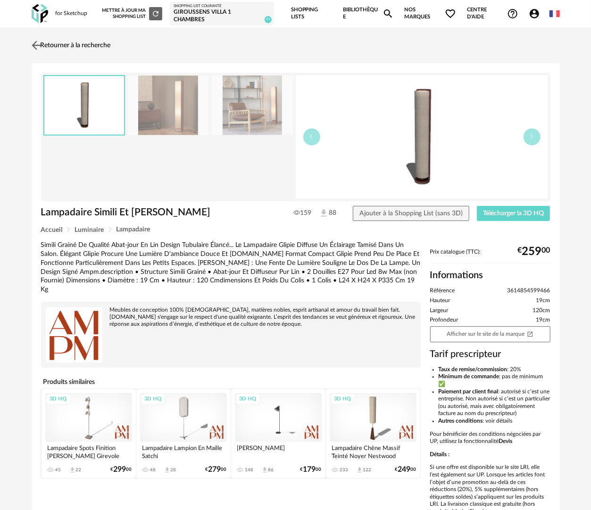
click at [43, 42] on link "Retourner à la recherche" at bounding box center [70, 45] width 82 height 21
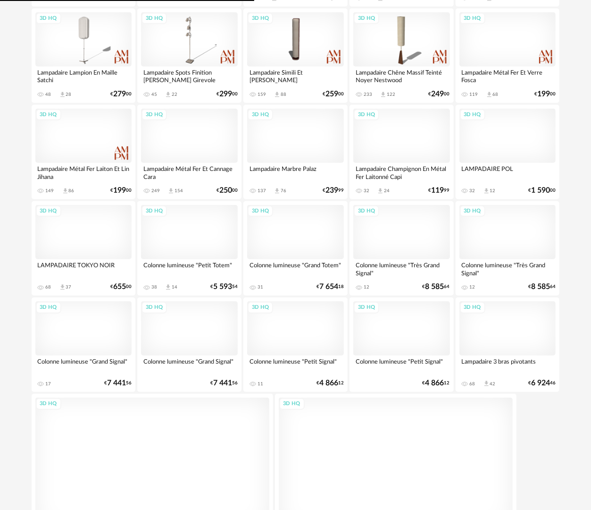
scroll to position [224, 0]
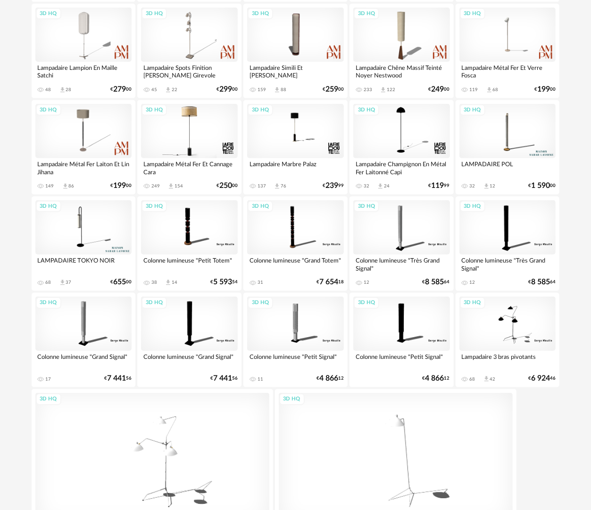
click at [196, 115] on div "3D HQ" at bounding box center [189, 131] width 97 height 54
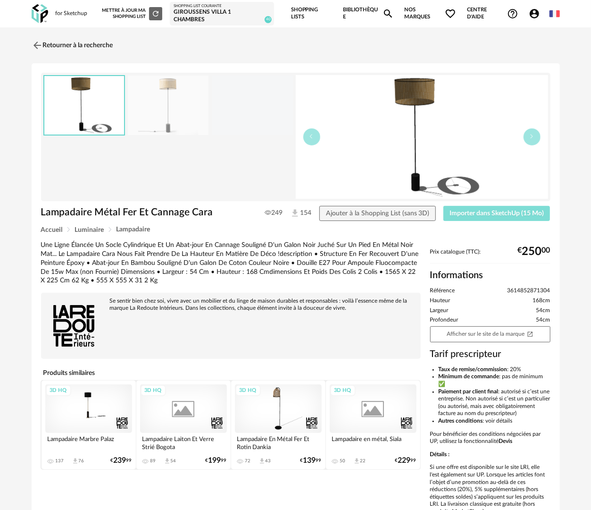
click at [495, 217] on button "Importer dans SketchUp (15 Mo)" at bounding box center [497, 213] width 107 height 15
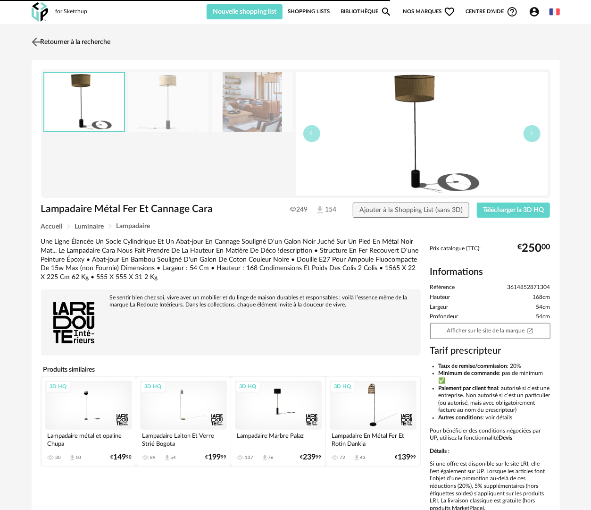
click at [95, 45] on link "Retourner à la recherche" at bounding box center [70, 42] width 82 height 21
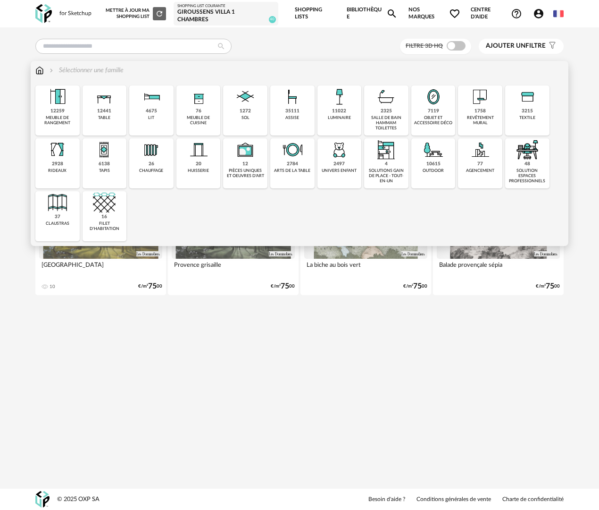
click at [344, 105] on img at bounding box center [339, 96] width 23 height 23
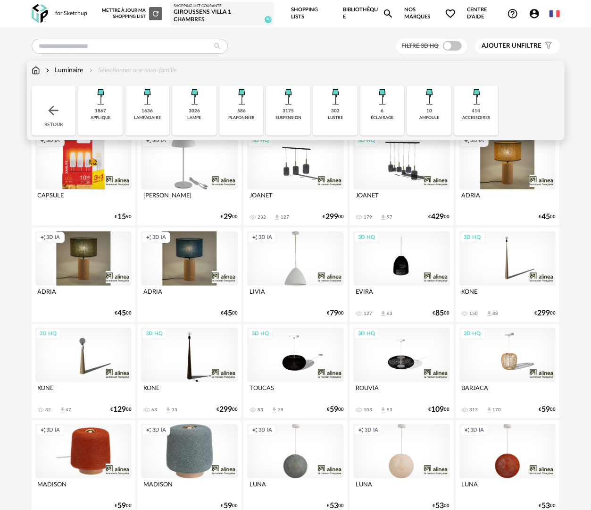
click at [202, 124] on div "3026 lampe" at bounding box center [194, 110] width 44 height 50
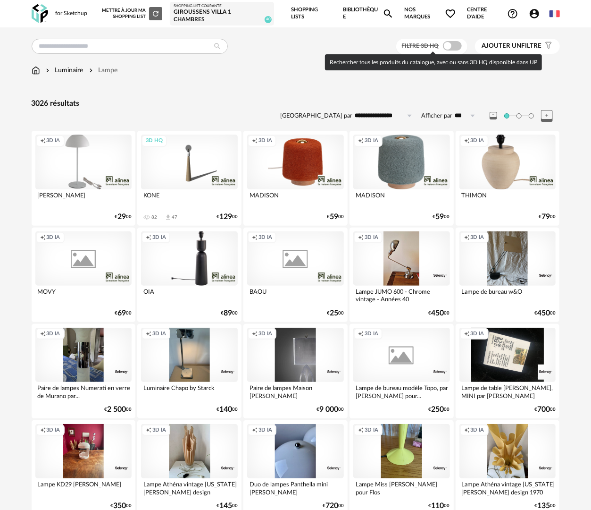
click at [452, 50] on span at bounding box center [452, 45] width 19 height 9
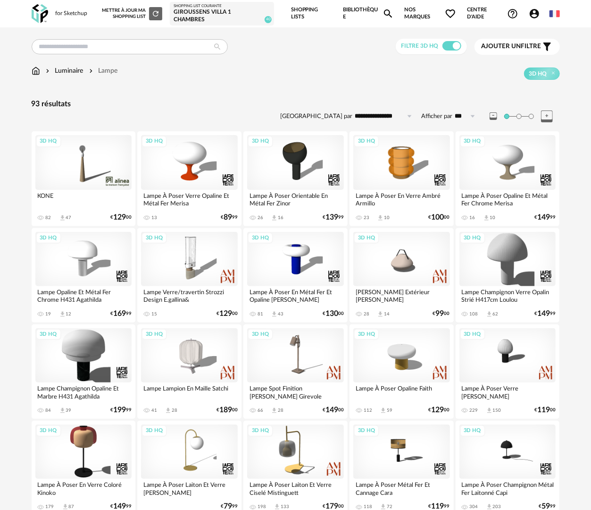
click at [36, 68] on img at bounding box center [36, 70] width 8 height 9
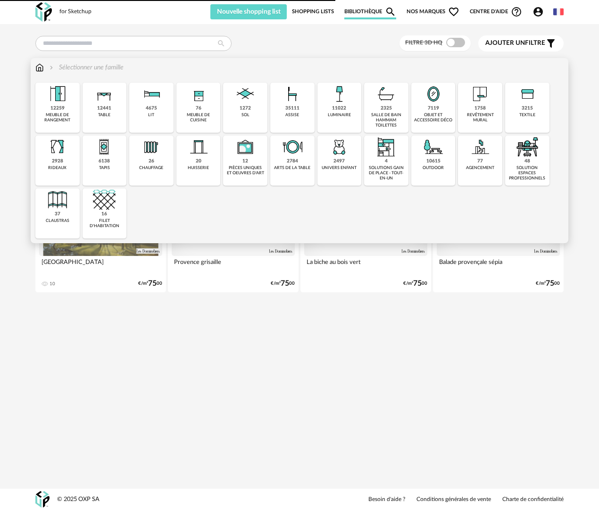
click at [340, 111] on div "11022" at bounding box center [339, 108] width 14 height 6
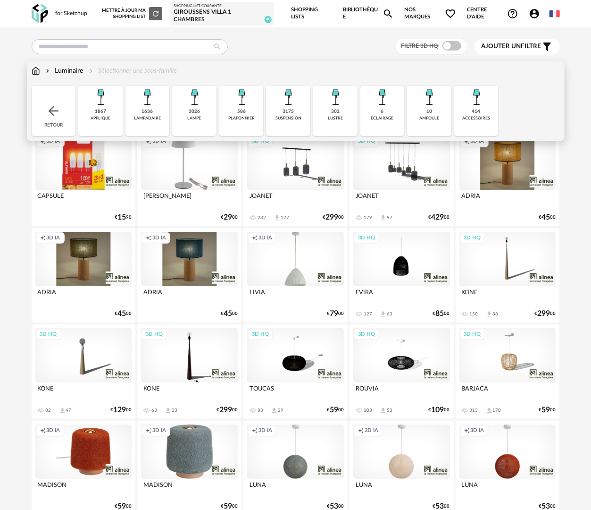
click at [34, 71] on img at bounding box center [36, 70] width 8 height 9
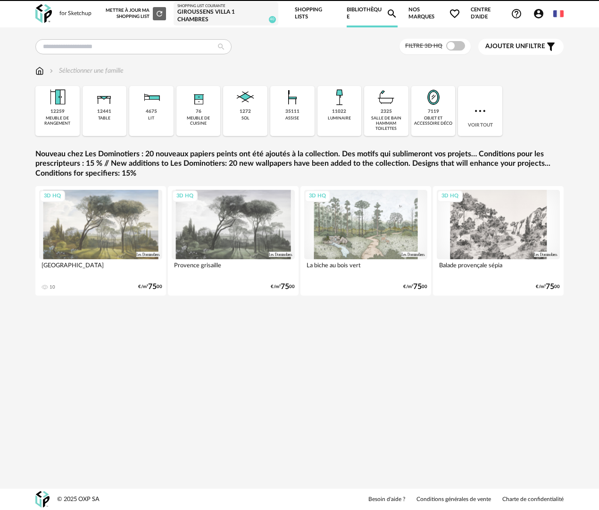
click at [439, 117] on div "objet et accessoire déco" at bounding box center [433, 121] width 39 height 11
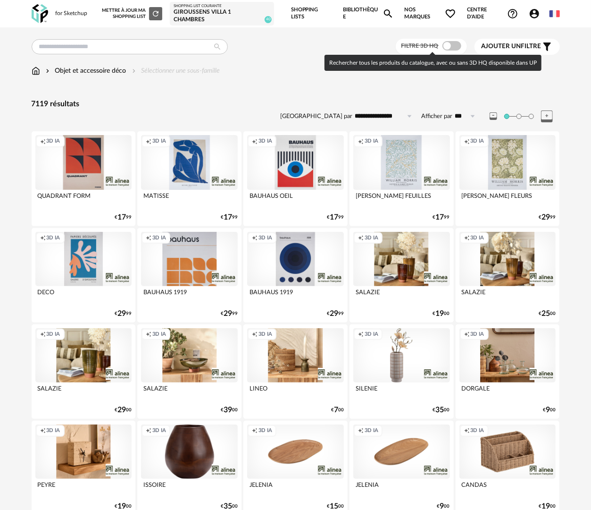
click at [453, 45] on span at bounding box center [452, 45] width 19 height 9
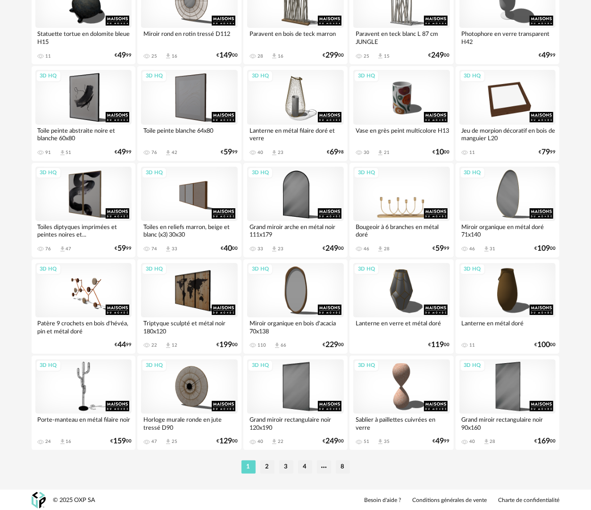
scroll to position [1608, 0]
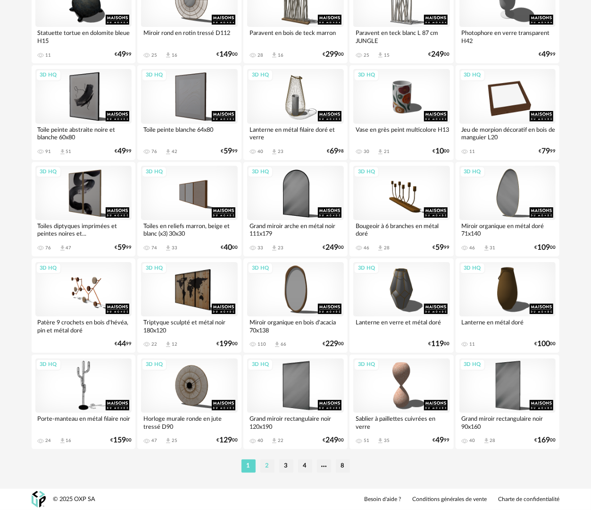
click at [270, 466] on li "2" at bounding box center [268, 465] width 14 height 13
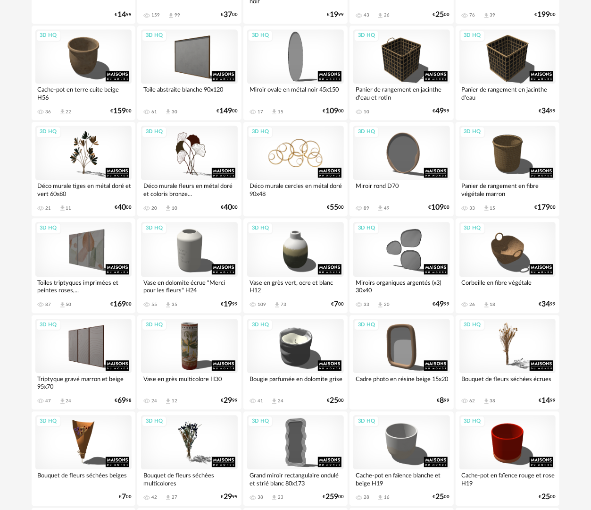
scroll to position [991, 0]
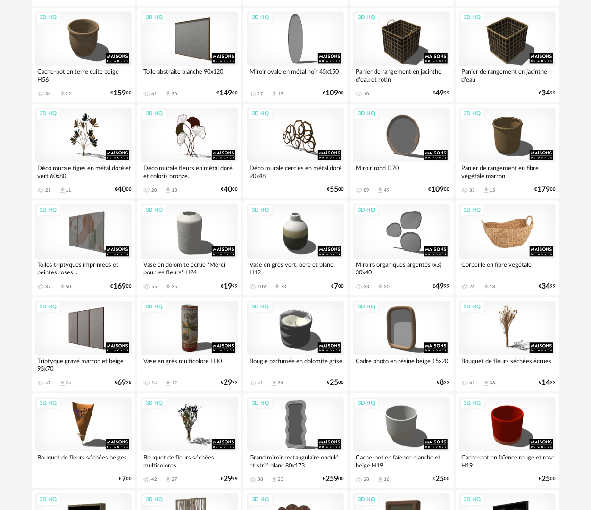
click at [527, 223] on div "3D HQ" at bounding box center [508, 231] width 97 height 54
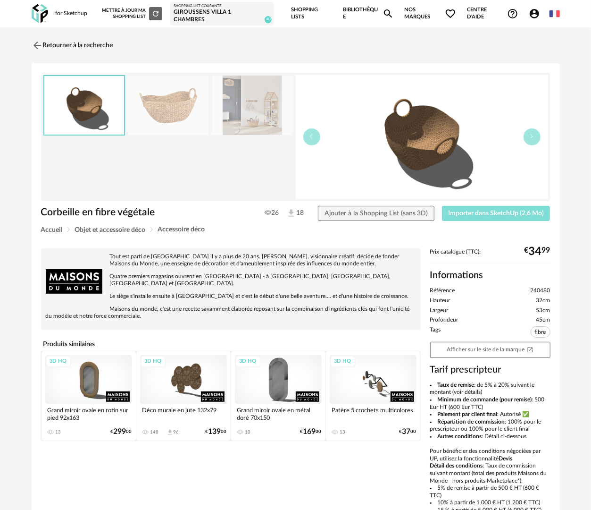
click at [509, 212] on span "Importer dans SketchUp (2,6 Mo)" at bounding box center [496, 213] width 96 height 7
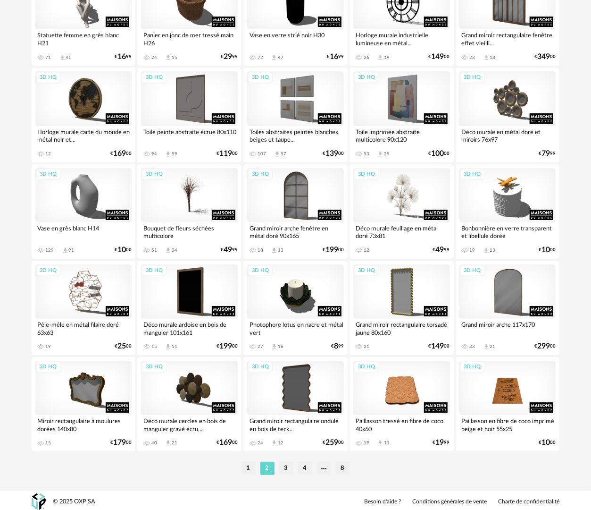
scroll to position [1608, 0]
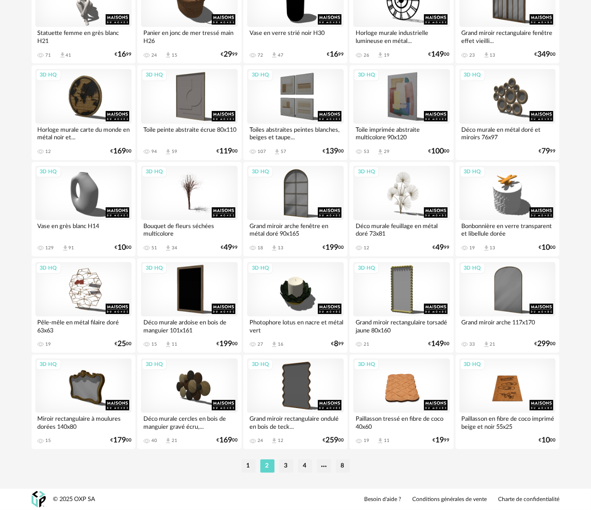
click at [283, 463] on li "3" at bounding box center [286, 465] width 14 height 13
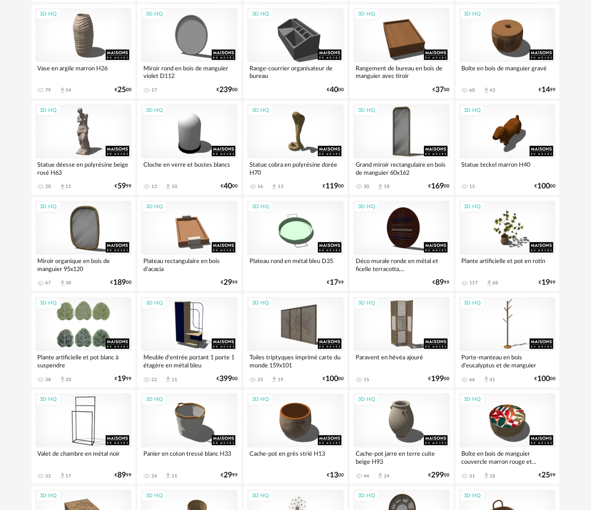
scroll to position [283, 0]
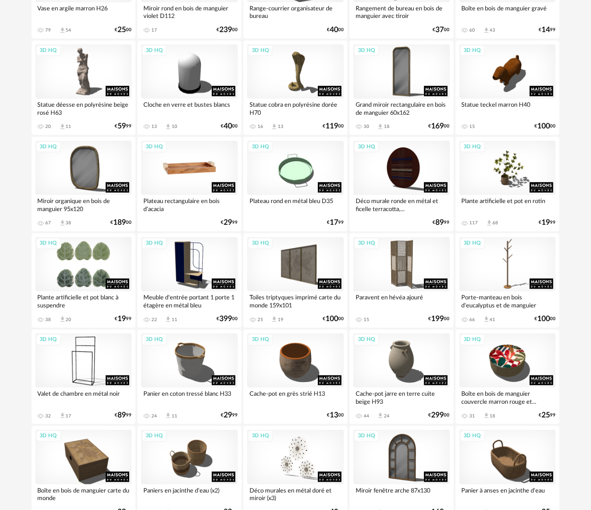
click at [215, 154] on div "3D HQ" at bounding box center [189, 168] width 97 height 54
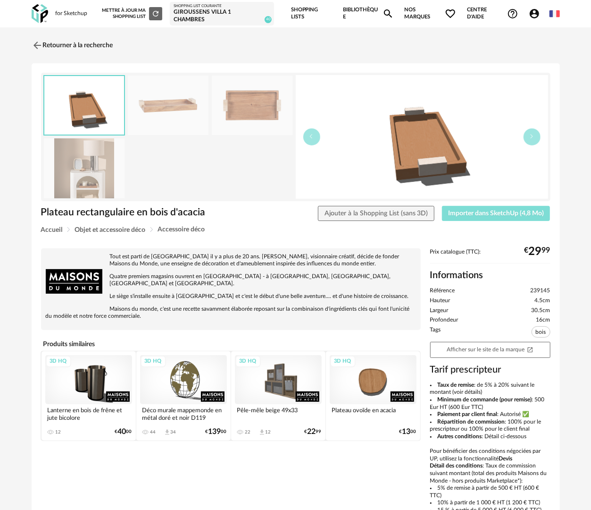
drag, startPoint x: 507, startPoint y: 216, endPoint x: 514, endPoint y: 183, distance: 33.7
click at [507, 216] on span "Importer dans SketchUp (4,8 Mo)" at bounding box center [496, 213] width 96 height 7
click at [104, 43] on link "Retourner à la recherche" at bounding box center [70, 45] width 82 height 21
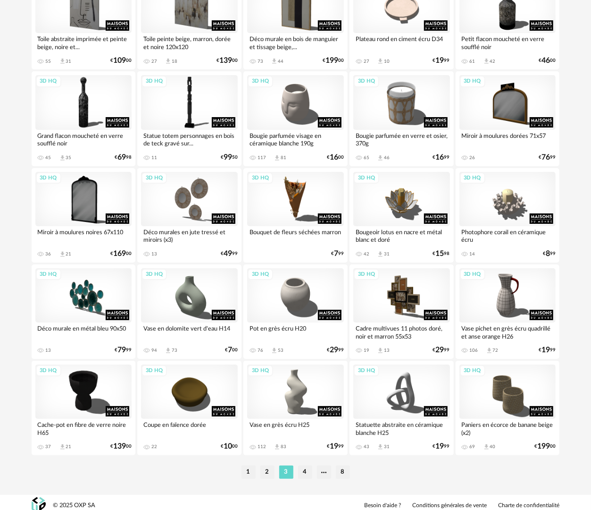
scroll to position [1605, 0]
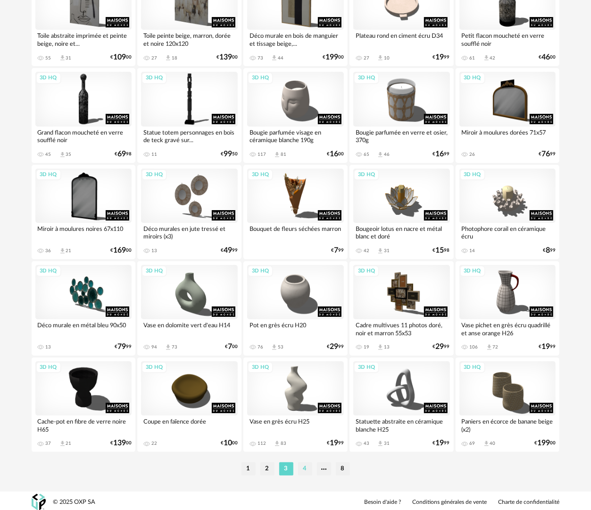
click at [303, 468] on li "4" at bounding box center [305, 468] width 14 height 13
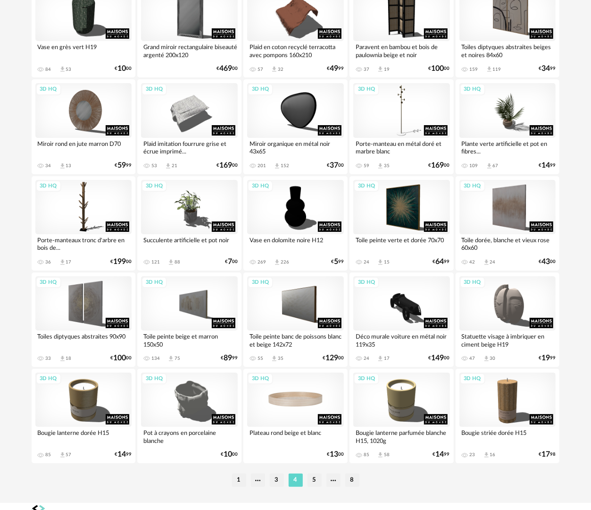
scroll to position [1608, 0]
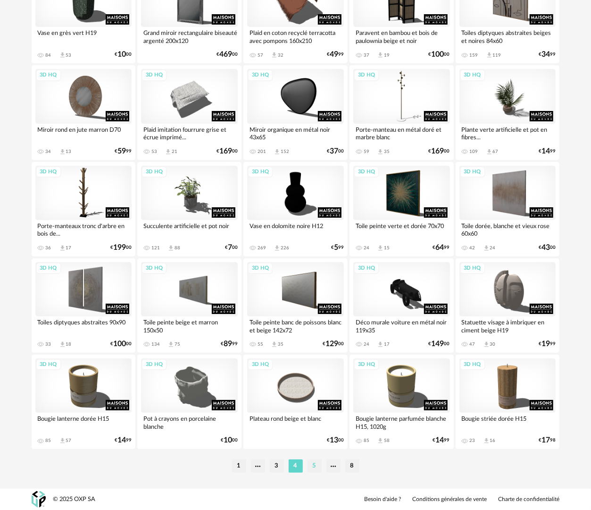
click at [315, 468] on li "5" at bounding box center [315, 465] width 14 height 13
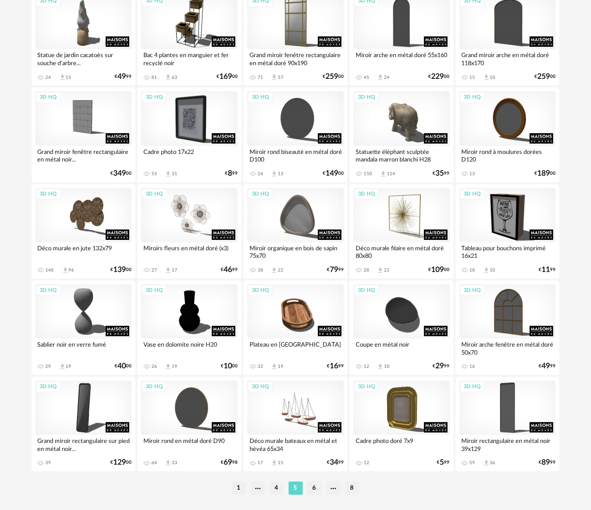
scroll to position [1608, 0]
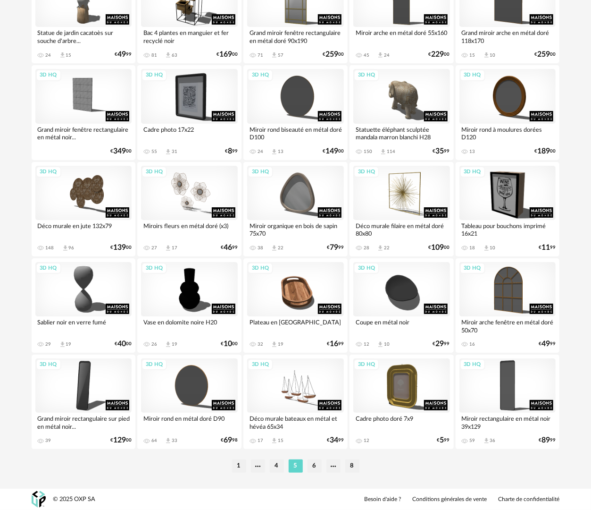
click at [312, 465] on li "6" at bounding box center [315, 465] width 14 height 13
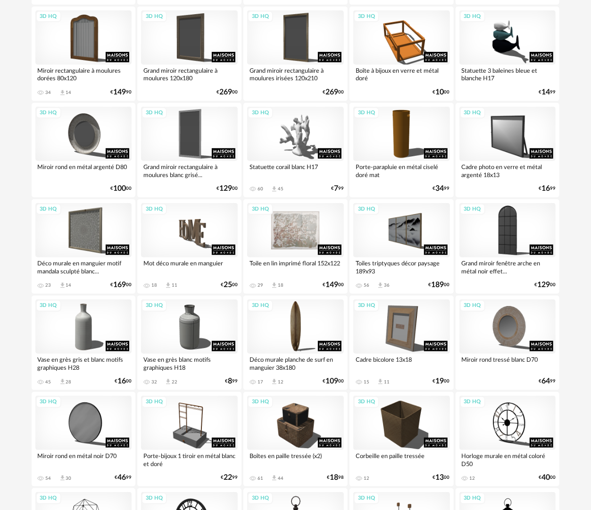
scroll to position [236, 0]
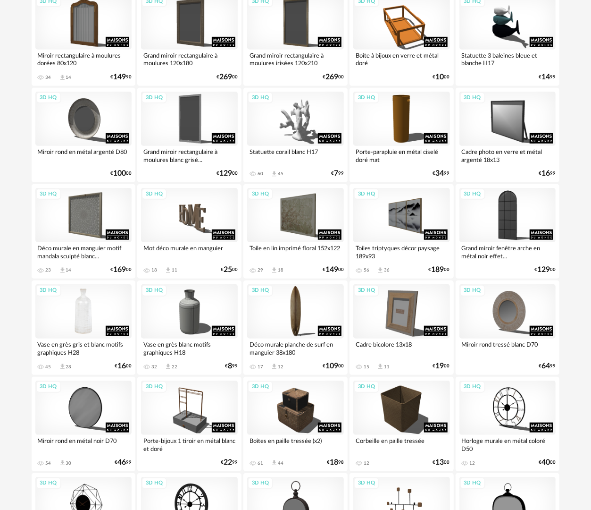
click at [93, 308] on div "3D HQ" at bounding box center [83, 311] width 97 height 54
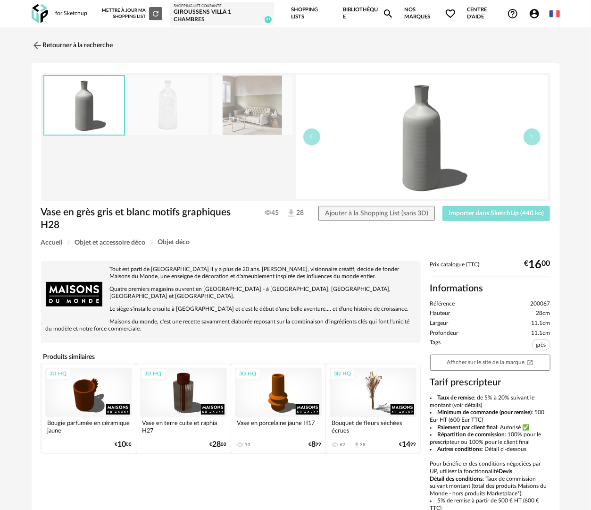
click at [487, 214] on span "Importer dans SketchUp (440 ko)" at bounding box center [496, 213] width 95 height 7
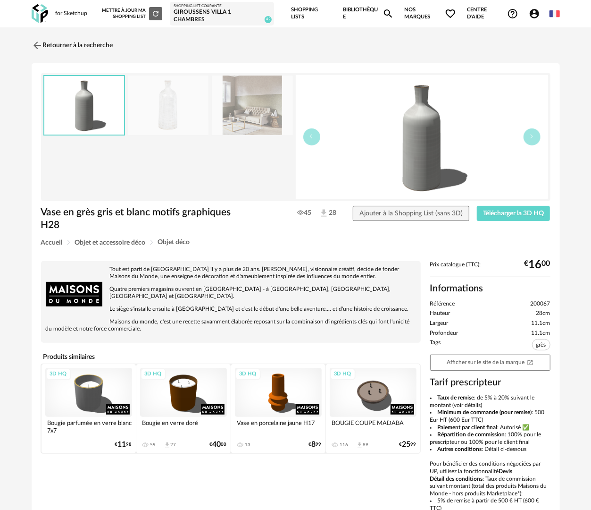
click at [275, 382] on div "3D HQ" at bounding box center [278, 392] width 87 height 49
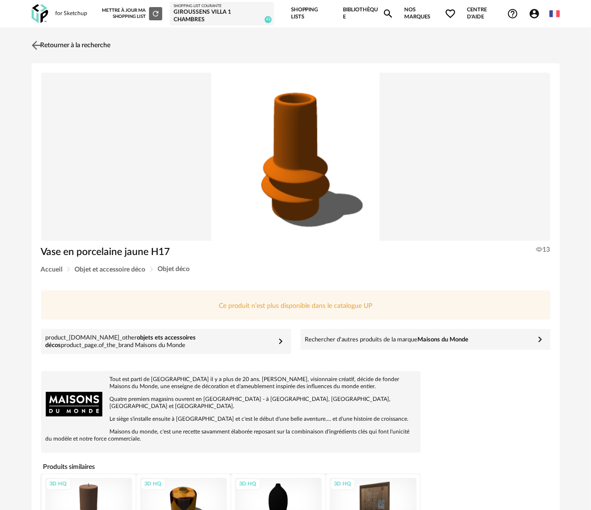
click at [85, 54] on link "Retourner à la recherche" at bounding box center [70, 45] width 82 height 21
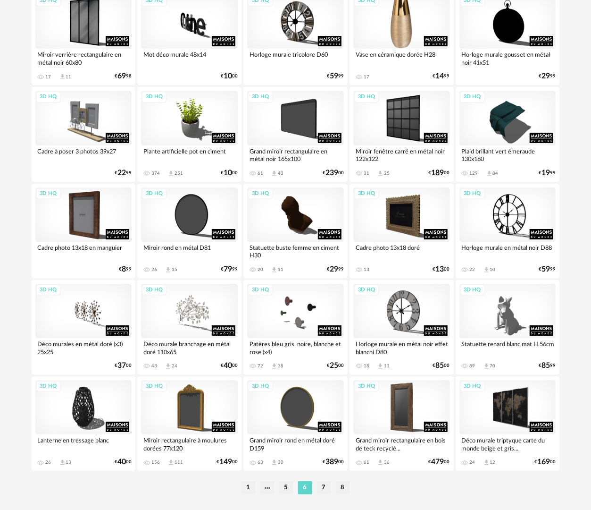
scroll to position [1608, 0]
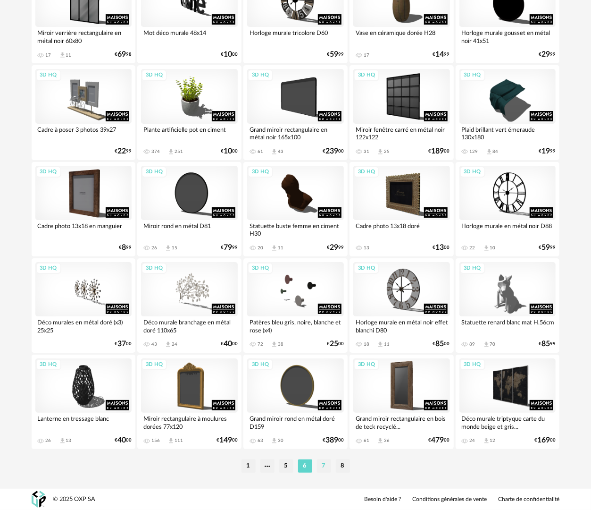
click at [323, 466] on li "7" at bounding box center [324, 465] width 14 height 13
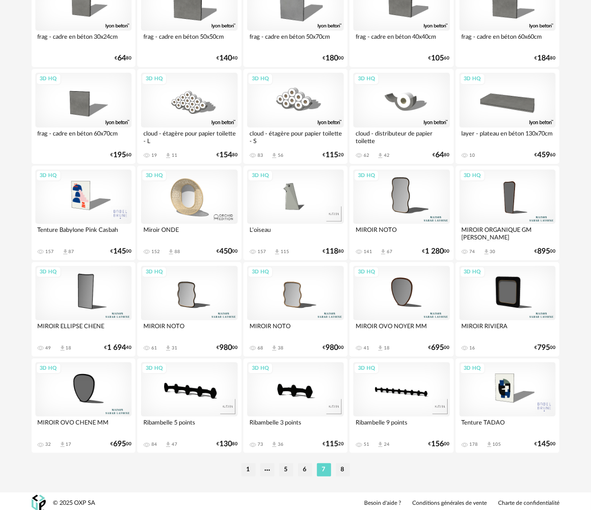
scroll to position [1605, 0]
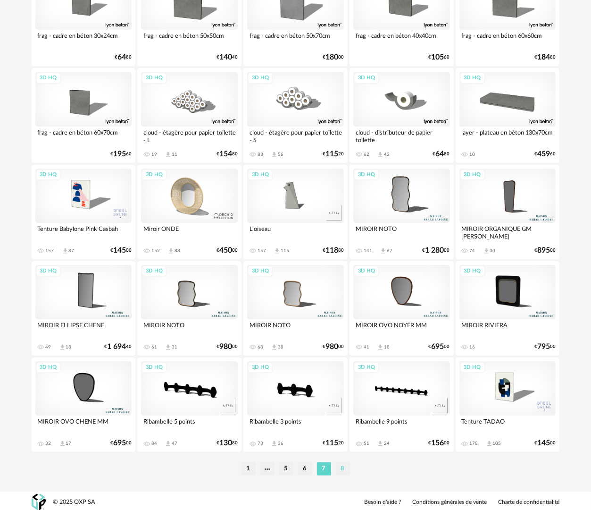
click at [344, 475] on li "8" at bounding box center [343, 468] width 14 height 13
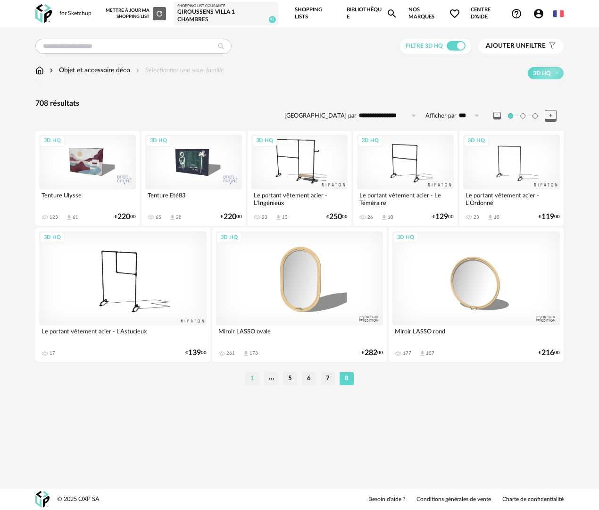
click at [253, 378] on li "1" at bounding box center [252, 378] width 14 height 13
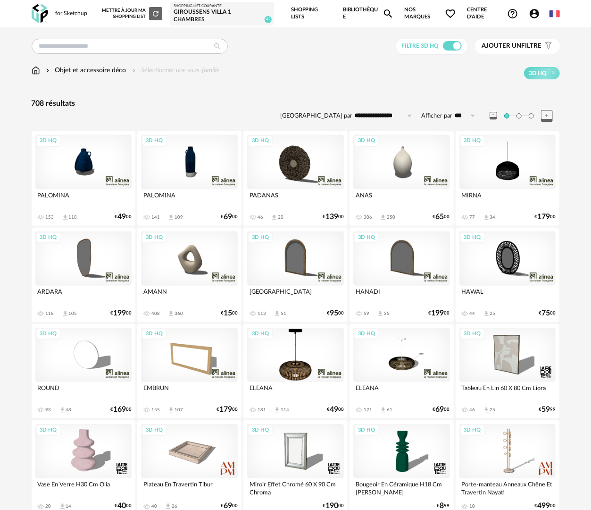
click at [212, 270] on div "3D HQ" at bounding box center [189, 258] width 97 height 54
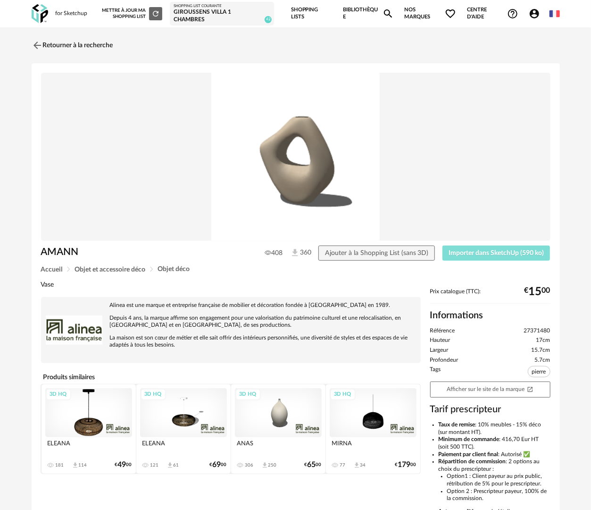
click at [498, 256] on button "Importer dans SketchUp (590 ko)" at bounding box center [497, 252] width 108 height 15
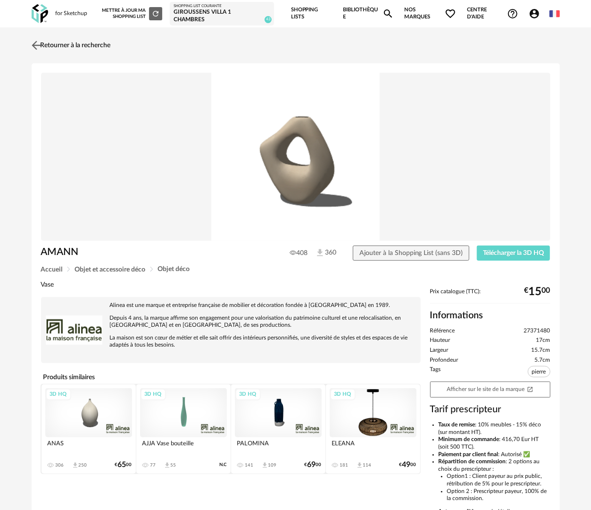
click at [85, 43] on link "Retourner à la recherche" at bounding box center [70, 45] width 82 height 21
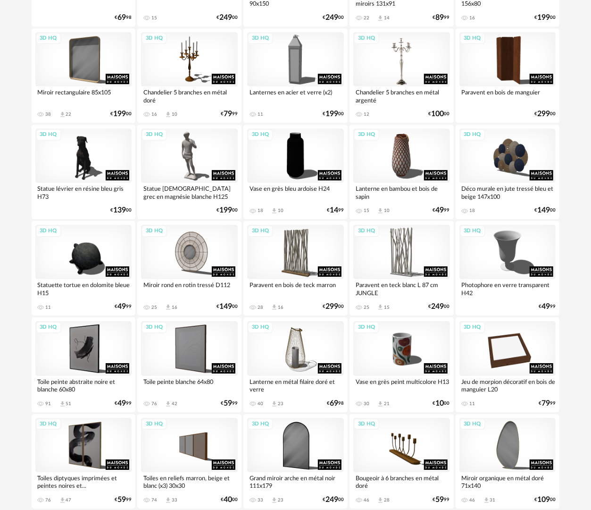
scroll to position [1357, 0]
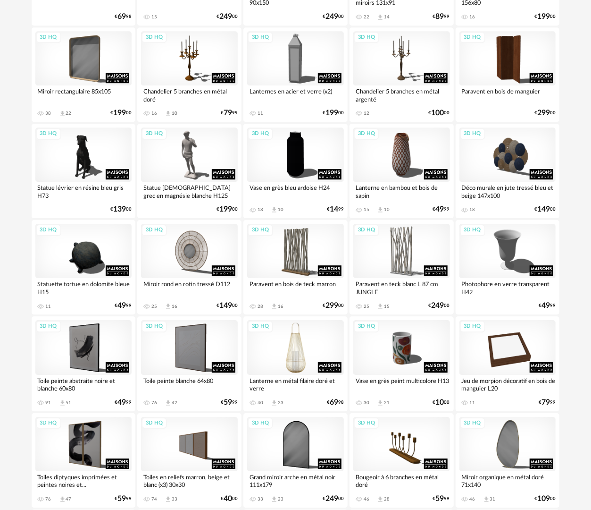
click at [297, 358] on div "3D HQ" at bounding box center [295, 347] width 97 height 54
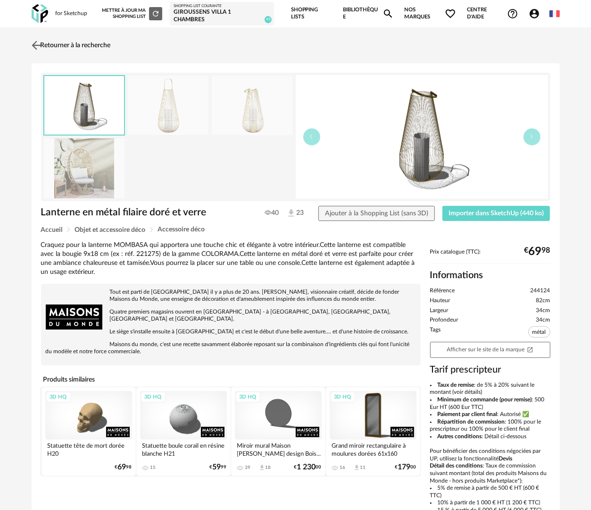
click at [73, 46] on link "Retourner à la recherche" at bounding box center [70, 45] width 82 height 21
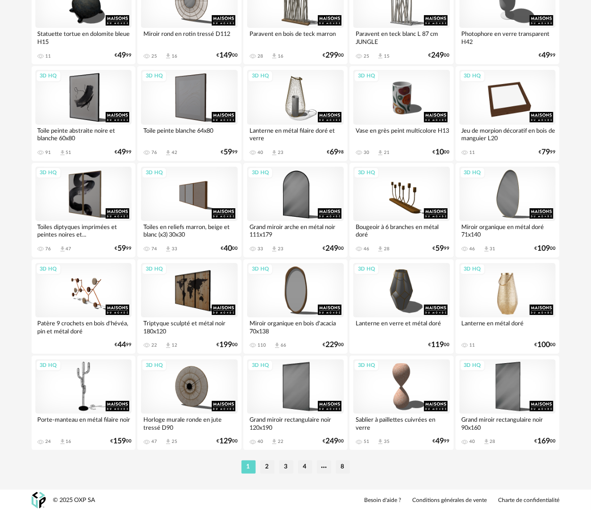
scroll to position [1608, 0]
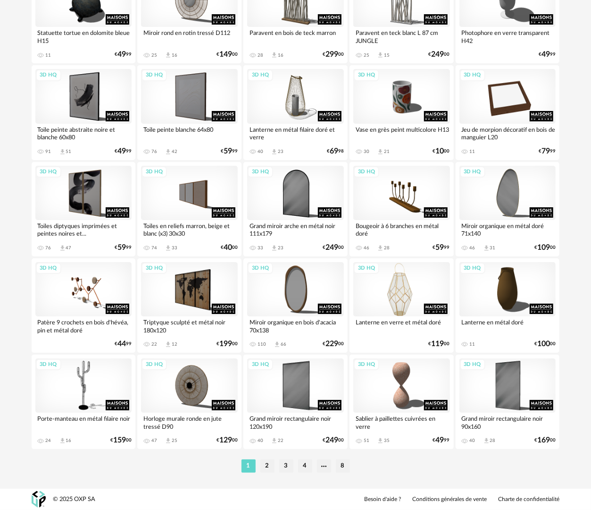
click at [379, 291] on div "3D HQ" at bounding box center [402, 289] width 97 height 54
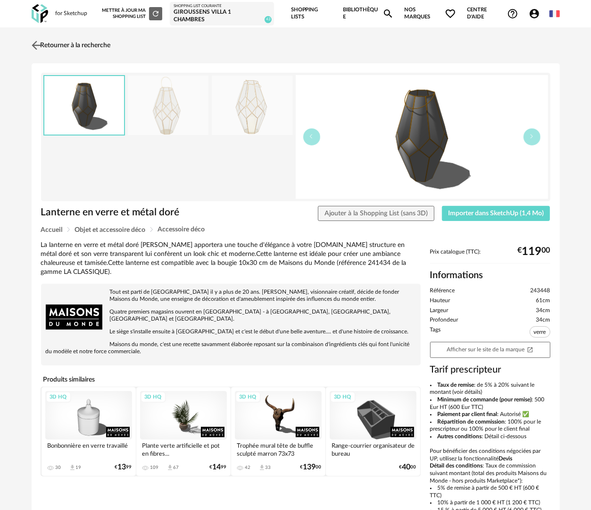
click at [85, 41] on link "Retourner à la recherche" at bounding box center [70, 45] width 82 height 21
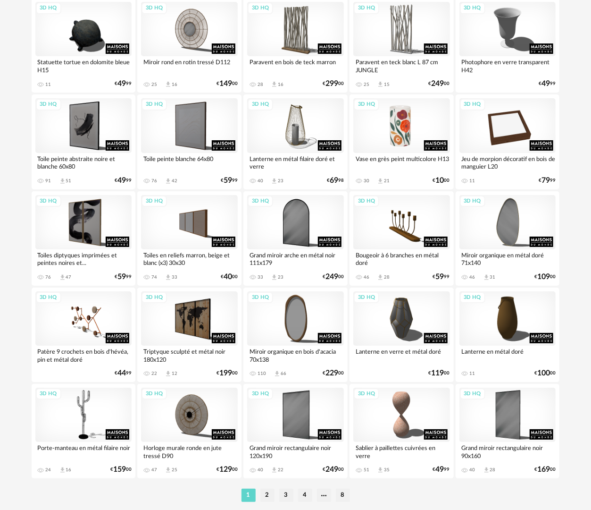
scroll to position [1608, 0]
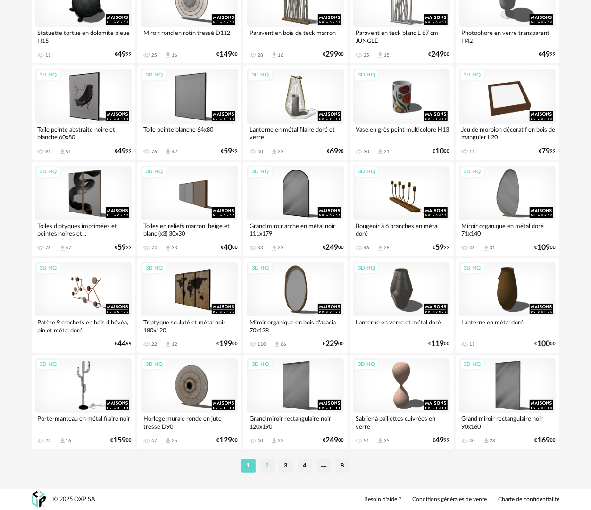
click at [267, 464] on li "2" at bounding box center [268, 465] width 14 height 13
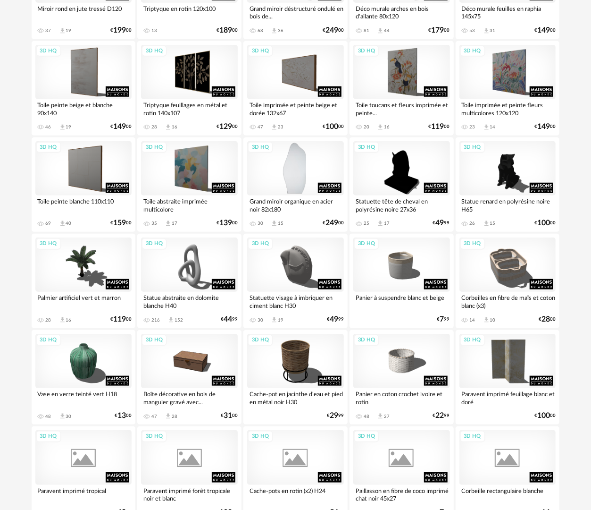
scroll to position [283, 0]
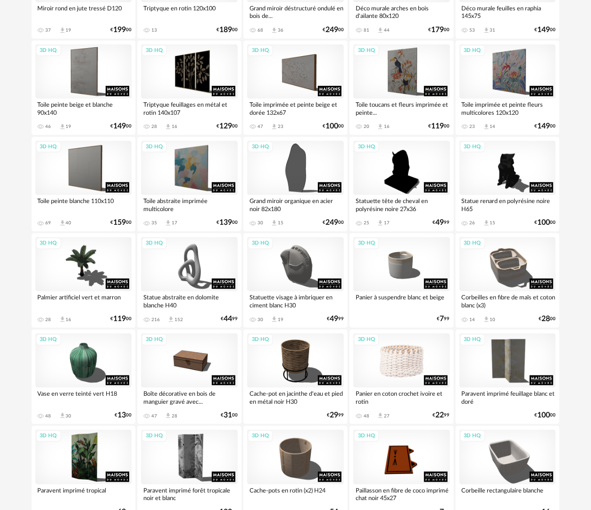
drag, startPoint x: 405, startPoint y: 374, endPoint x: 409, endPoint y: 371, distance: 5.4
click at [405, 374] on div "3D HQ" at bounding box center [402, 360] width 97 height 54
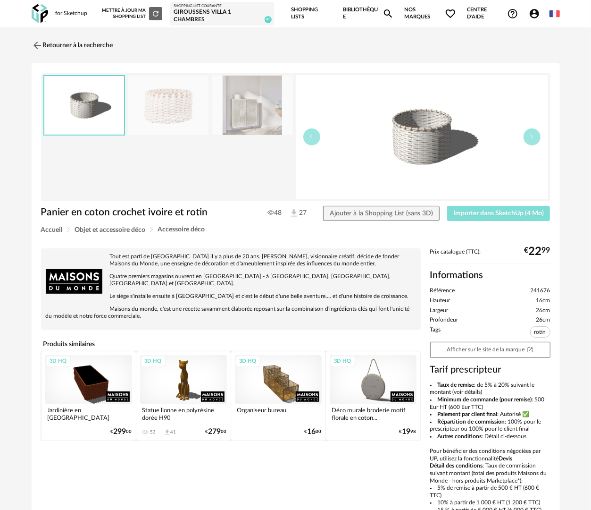
click at [498, 213] on span "Importer dans SketchUp (4 Mo)" at bounding box center [499, 213] width 91 height 7
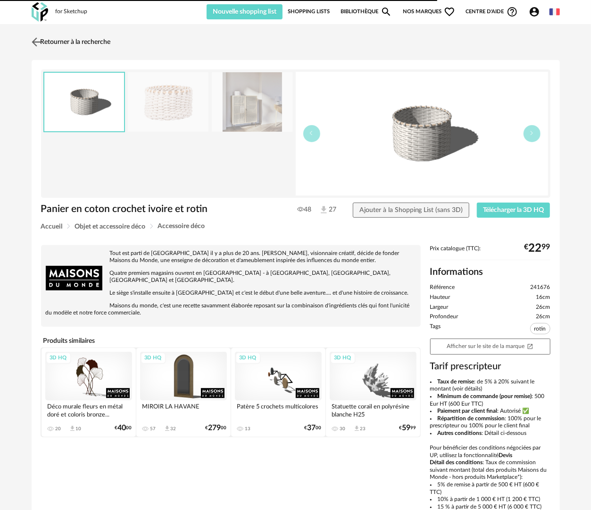
click at [97, 41] on link "Retourner à la recherche" at bounding box center [70, 42] width 82 height 21
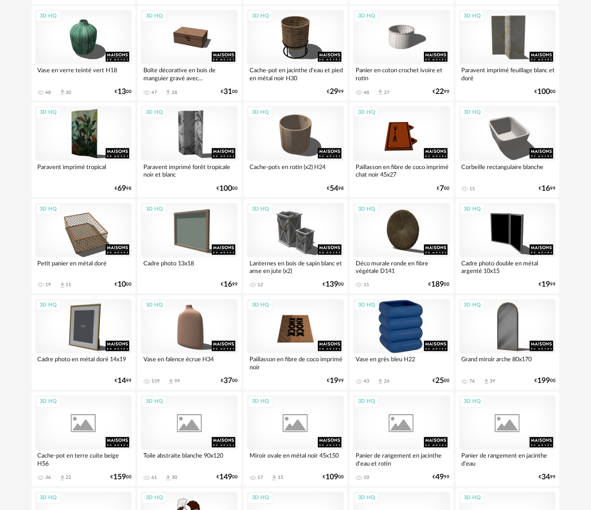
scroll to position [609, 0]
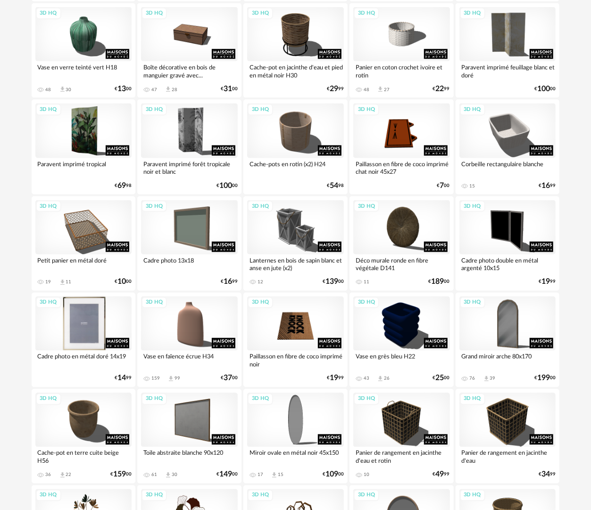
click at [114, 324] on div "3D HQ" at bounding box center [83, 323] width 97 height 54
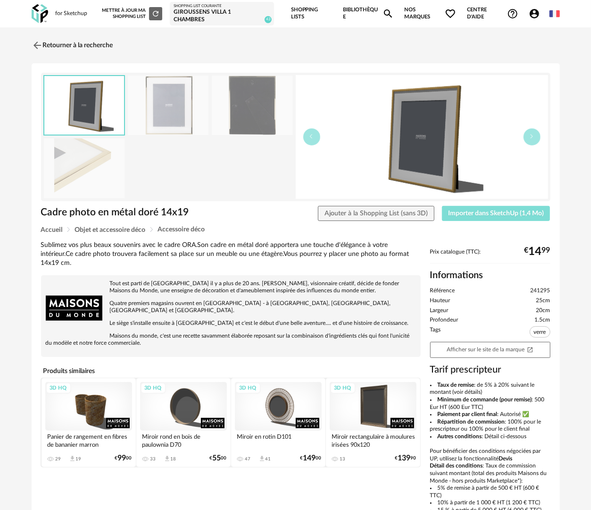
click at [473, 218] on button "Importer dans SketchUp (1,4 Mo)" at bounding box center [496, 213] width 109 height 15
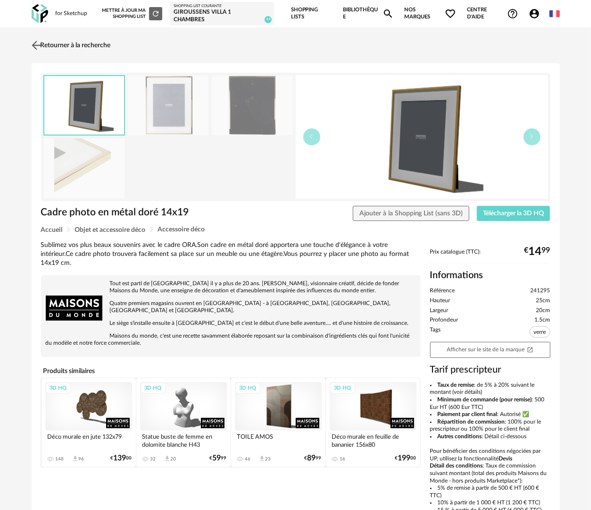
click at [106, 45] on link "Retourner à la recherche" at bounding box center [70, 45] width 82 height 21
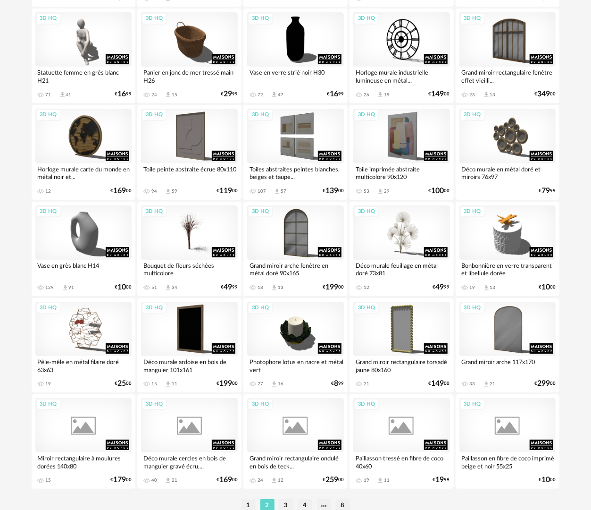
scroll to position [1608, 0]
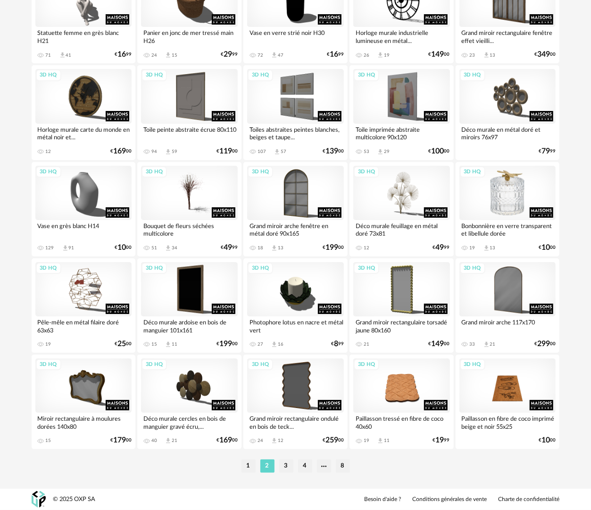
click at [528, 191] on div "3D HQ" at bounding box center [508, 193] width 97 height 54
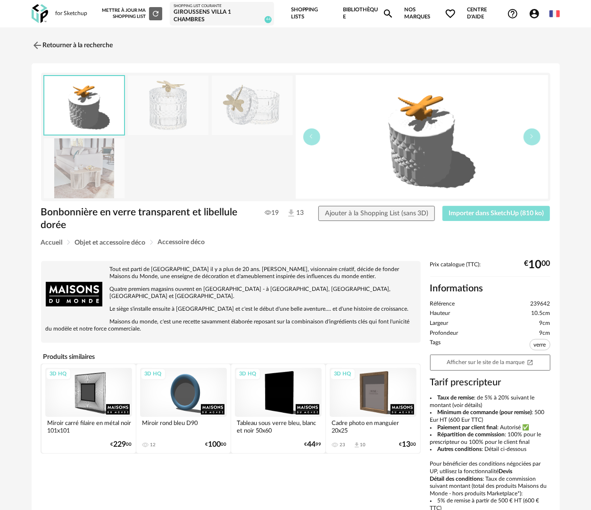
click at [506, 214] on span "Importer dans SketchUp (810 ko)" at bounding box center [496, 213] width 95 height 7
click at [71, 44] on link "Retourner à la recherche" at bounding box center [70, 45] width 82 height 21
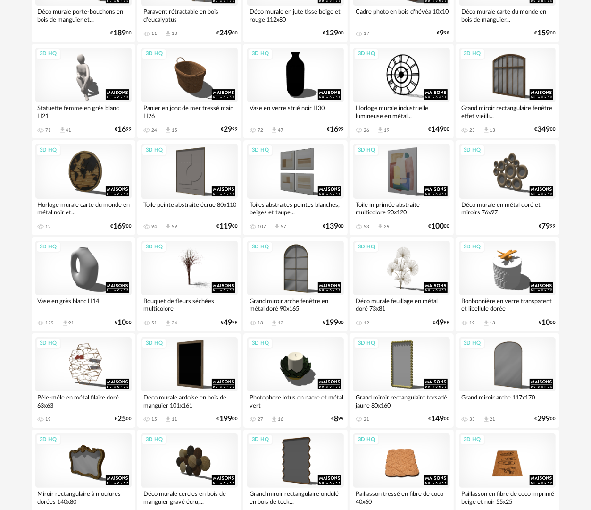
scroll to position [1608, 0]
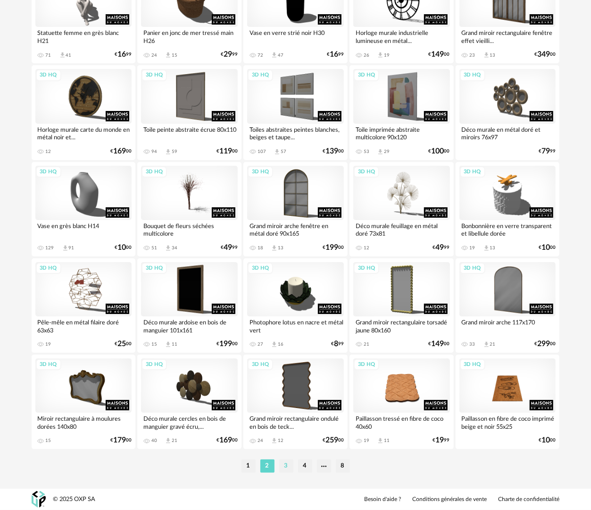
click at [284, 464] on li "3" at bounding box center [286, 465] width 14 height 13
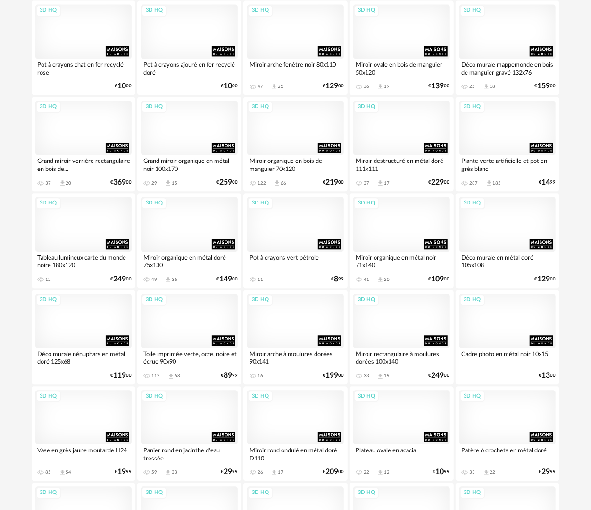
scroll to position [1086, 0]
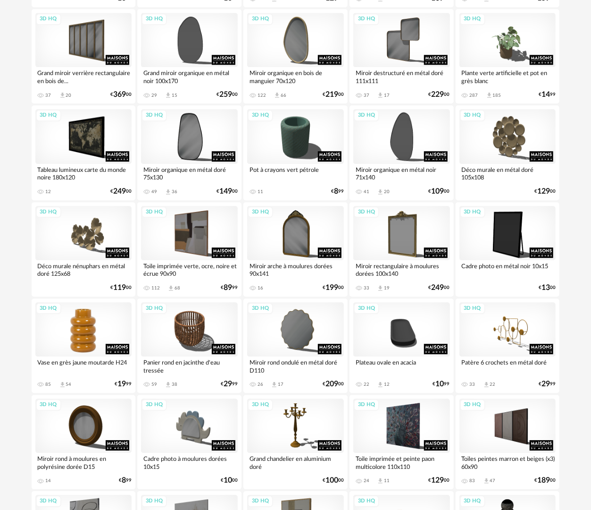
click at [110, 325] on div "3D HQ" at bounding box center [83, 329] width 97 height 54
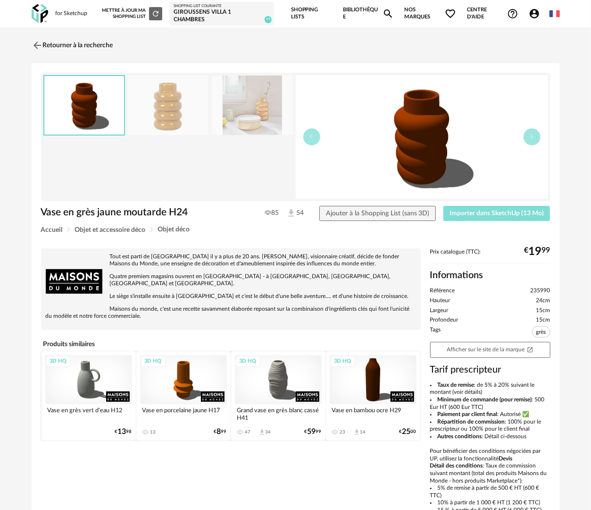
click at [508, 218] on button "Importer dans SketchUp (13 Mo)" at bounding box center [497, 213] width 107 height 15
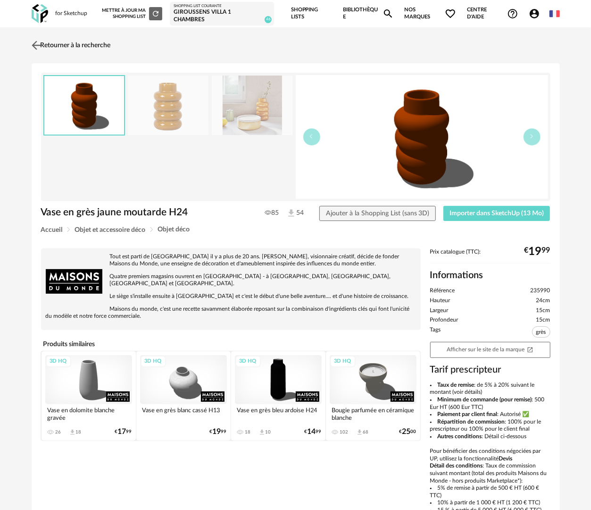
click at [80, 42] on link "Retourner à la recherche" at bounding box center [70, 45] width 82 height 21
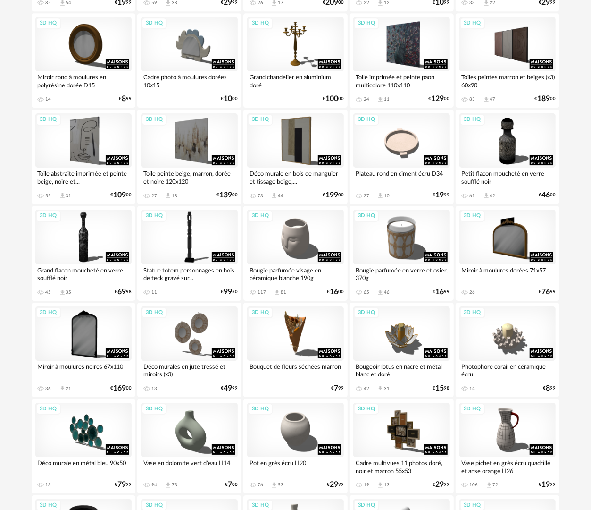
scroll to position [1608, 0]
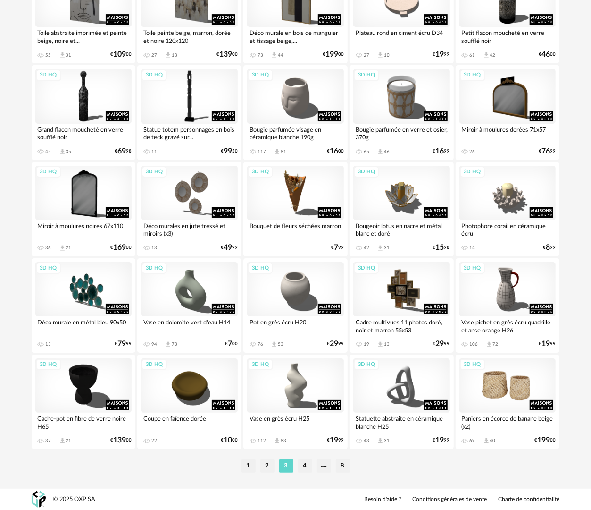
click at [514, 398] on div "3D HQ" at bounding box center [508, 385] width 97 height 54
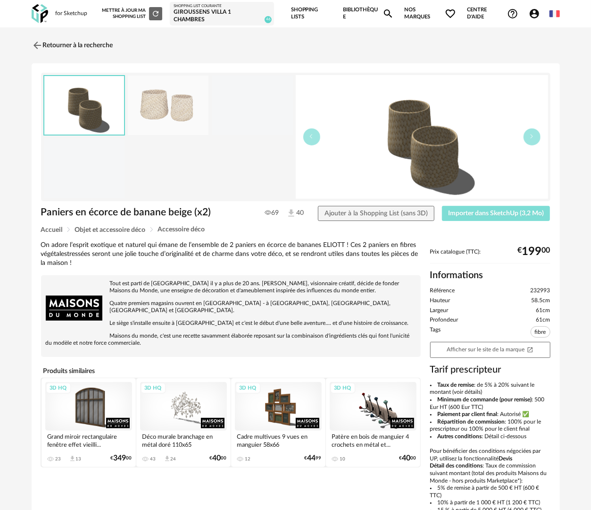
drag, startPoint x: 489, startPoint y: 210, endPoint x: 522, endPoint y: 8, distance: 204.8
click at [489, 210] on span "Importer dans SketchUp (3,2 Mo)" at bounding box center [496, 213] width 96 height 7
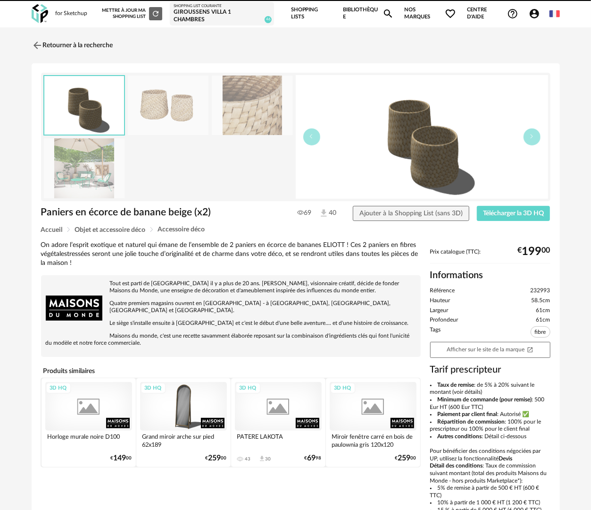
click at [92, 42] on link "Retourner à la recherche" at bounding box center [73, 45] width 82 height 21
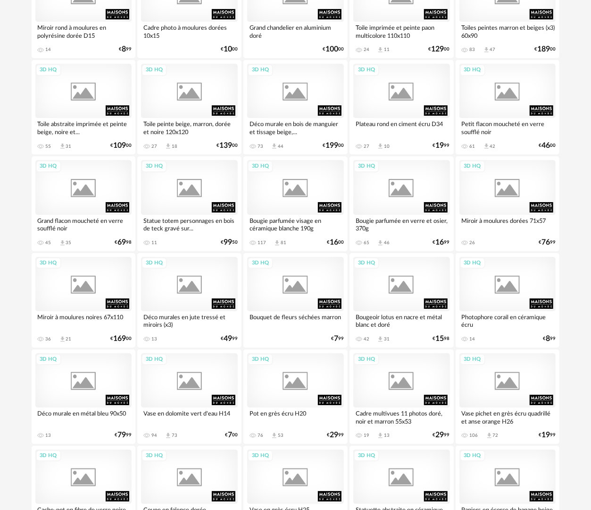
scroll to position [1581, 0]
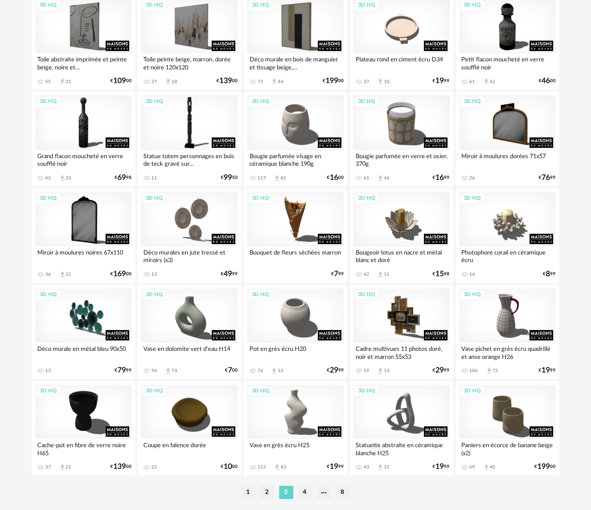
click at [303, 488] on li "4" at bounding box center [305, 492] width 14 height 13
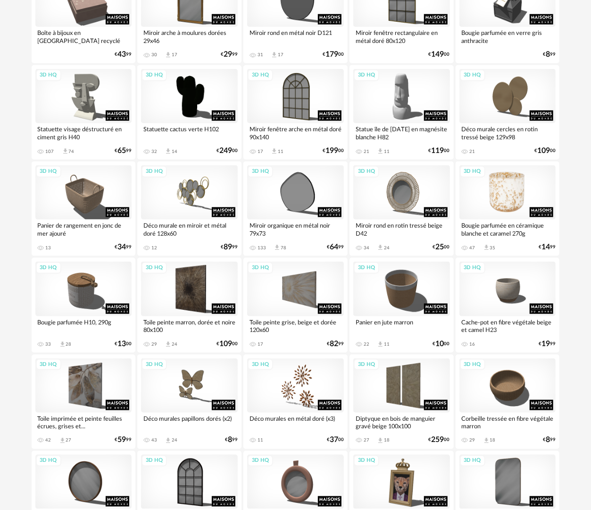
scroll to position [472, 0]
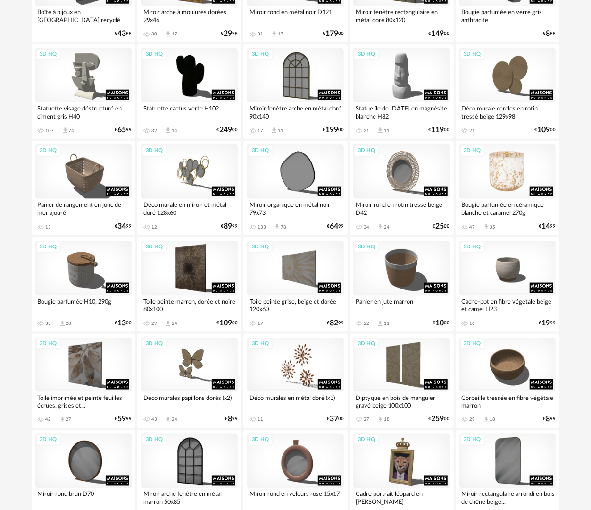
click at [527, 163] on div "3D HQ" at bounding box center [508, 171] width 97 height 54
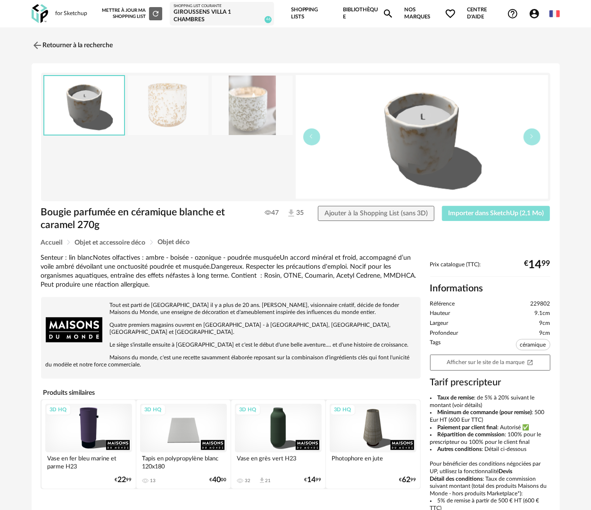
click at [498, 214] on span "Importer dans SketchUp (2,1 Mo)" at bounding box center [496, 213] width 96 height 7
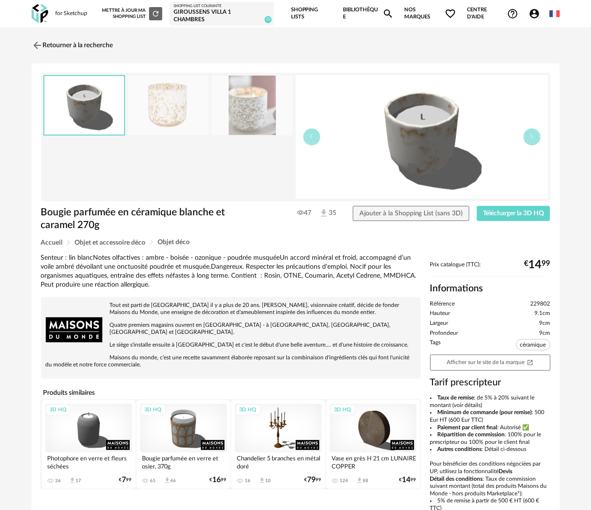
click at [355, 7] on link "Bibliothèque Magnify icon" at bounding box center [368, 13] width 51 height 27
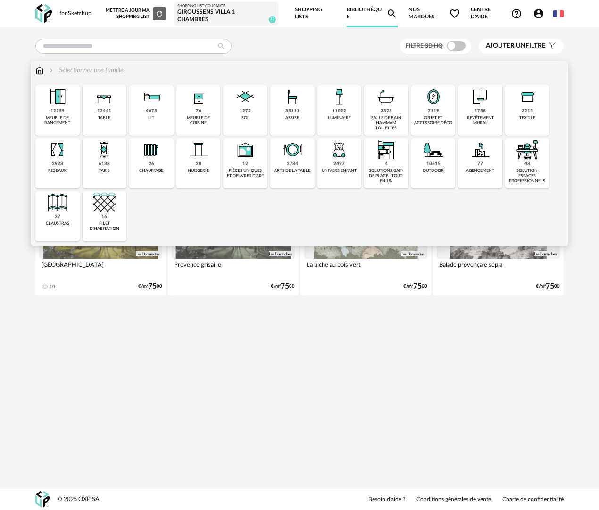
click at [111, 120] on div "12441 table" at bounding box center [105, 110] width 44 height 50
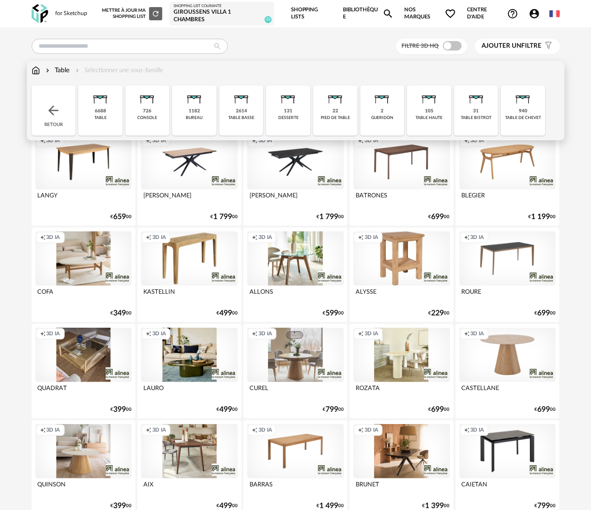
click at [526, 118] on div "table de chevet" at bounding box center [524, 117] width 36 height 5
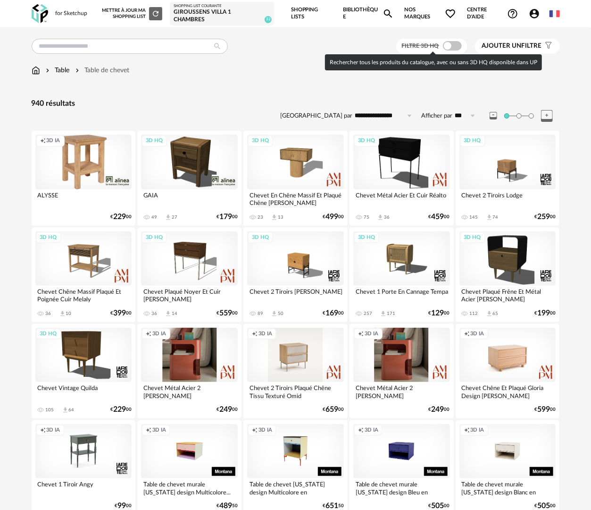
click at [453, 44] on span at bounding box center [452, 45] width 19 height 9
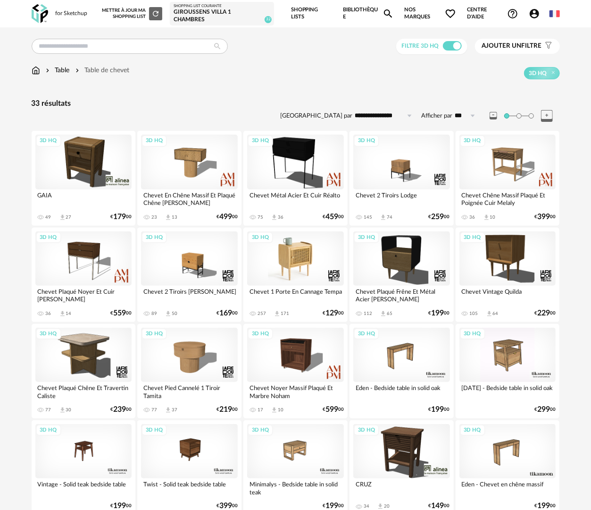
click at [292, 259] on div "3D HQ" at bounding box center [295, 258] width 97 height 54
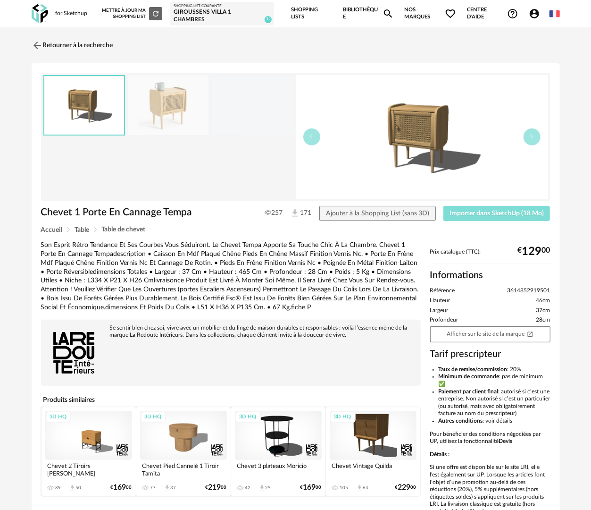
click at [504, 216] on span "Importer dans SketchUp (18 Mo)" at bounding box center [497, 213] width 94 height 7
